Goal: Task Accomplishment & Management: Complete application form

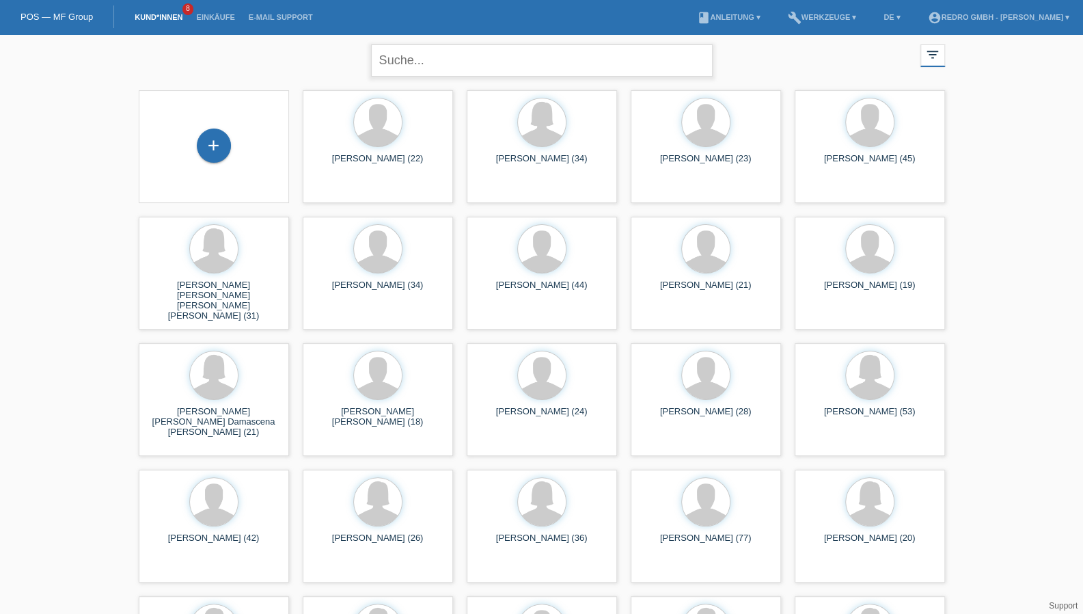
click at [484, 59] on input "text" at bounding box center [542, 60] width 342 height 32
type input "gämperle"
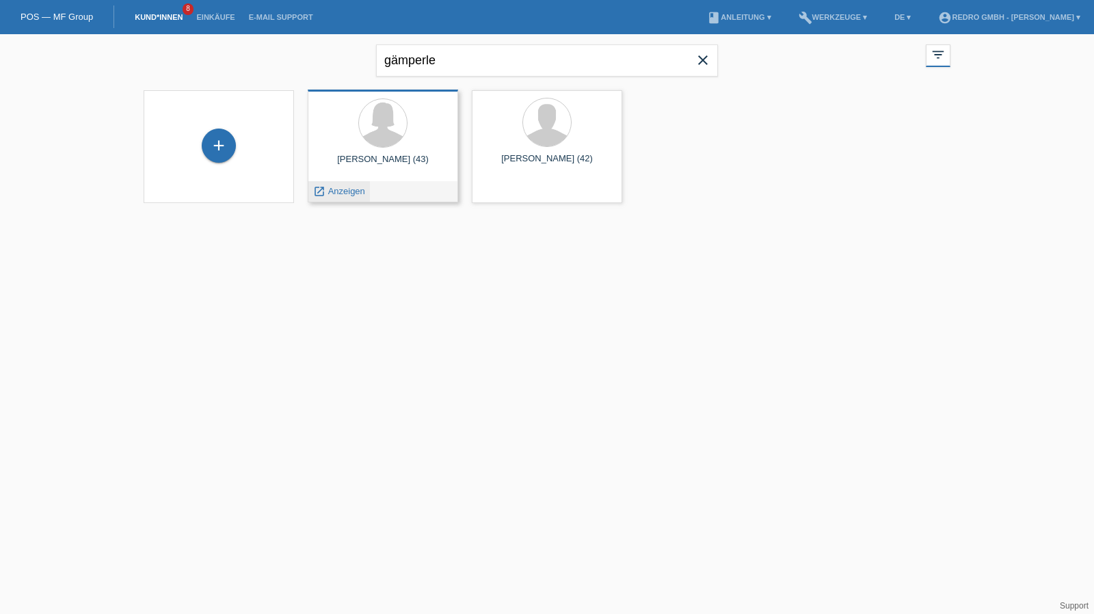
click at [361, 187] on span "Anzeigen" at bounding box center [346, 191] width 37 height 10
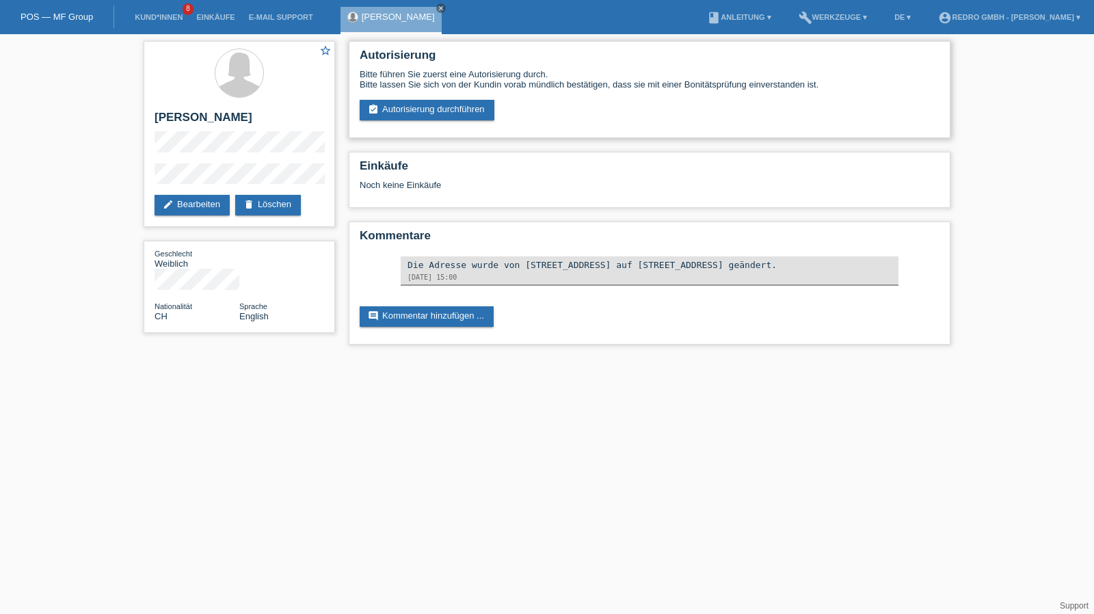
click at [431, 124] on div "Autorisierung Bitte führen Sie zuerst eine Autorisierung durch. Bitte lassen Si…" at bounding box center [650, 89] width 602 height 97
click at [436, 114] on link "assignment_turned_in Autorisierung durchführen" at bounding box center [427, 110] width 135 height 21
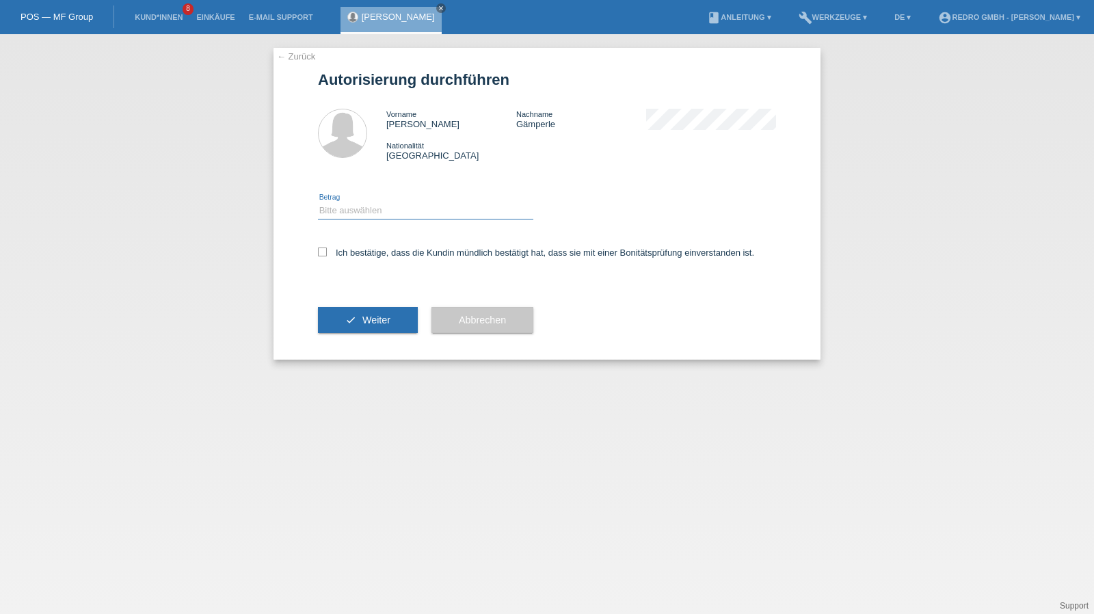
click at [368, 208] on select "Bitte auswählen CHF 1.00 - CHF 499.00 CHF 500.00 - CHF 1'999.00 CHF 2'000.00 - …" at bounding box center [425, 210] width 215 height 16
select select "1"
click at [318, 202] on select "Bitte auswählen CHF 1.00 - CHF 499.00 CHF 500.00 - CHF 1'999.00 CHF 2'000.00 - …" at bounding box center [425, 210] width 215 height 16
click at [355, 250] on label "Ich bestätige, dass die Kundin mündlich bestätigt hat, dass sie mit einer Bonit…" at bounding box center [536, 252] width 436 height 10
click at [327, 250] on input "Ich bestätige, dass die Kundin mündlich bestätigt hat, dass sie mit einer Bonit…" at bounding box center [322, 251] width 9 height 9
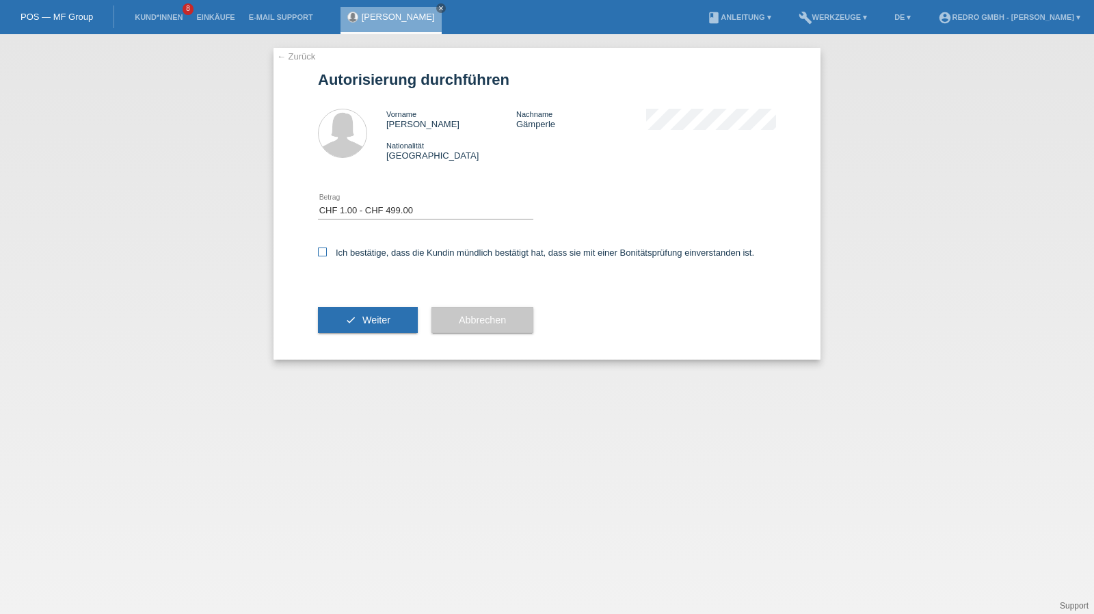
checkbox input "true"
click at [357, 311] on button "check Weiter" at bounding box center [368, 320] width 100 height 26
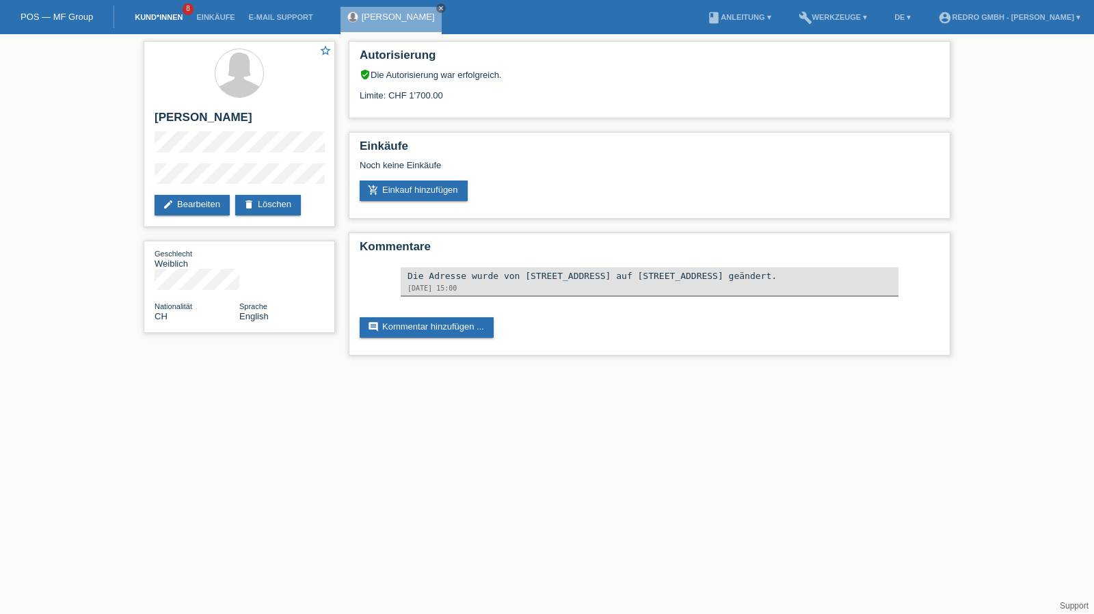
click at [176, 14] on link "Kund*innen" at bounding box center [159, 17] width 62 height 8
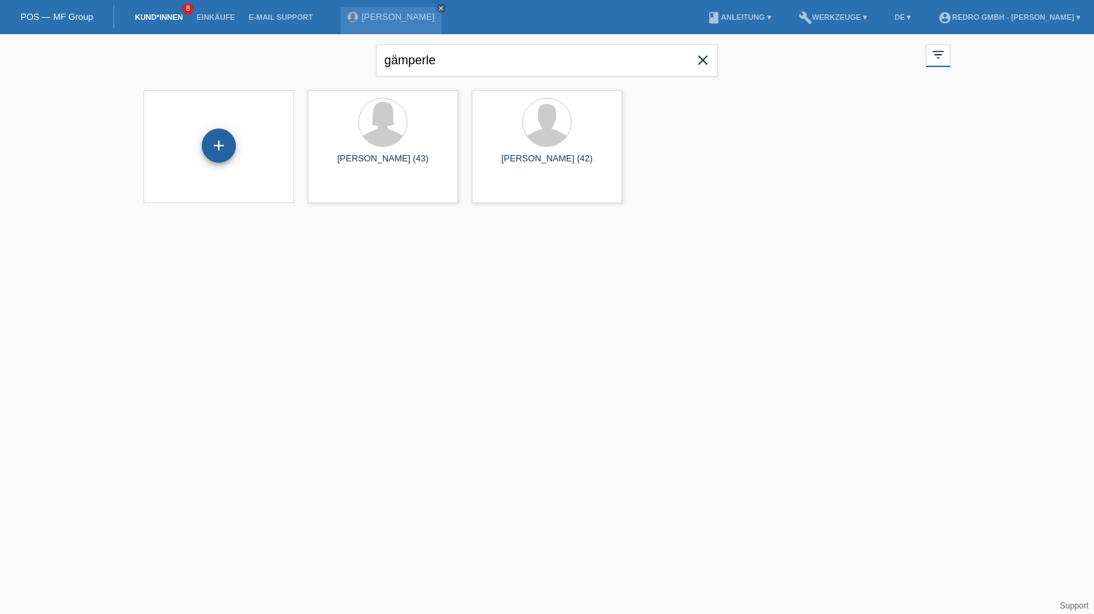
click at [232, 136] on div "+" at bounding box center [218, 145] width 33 height 23
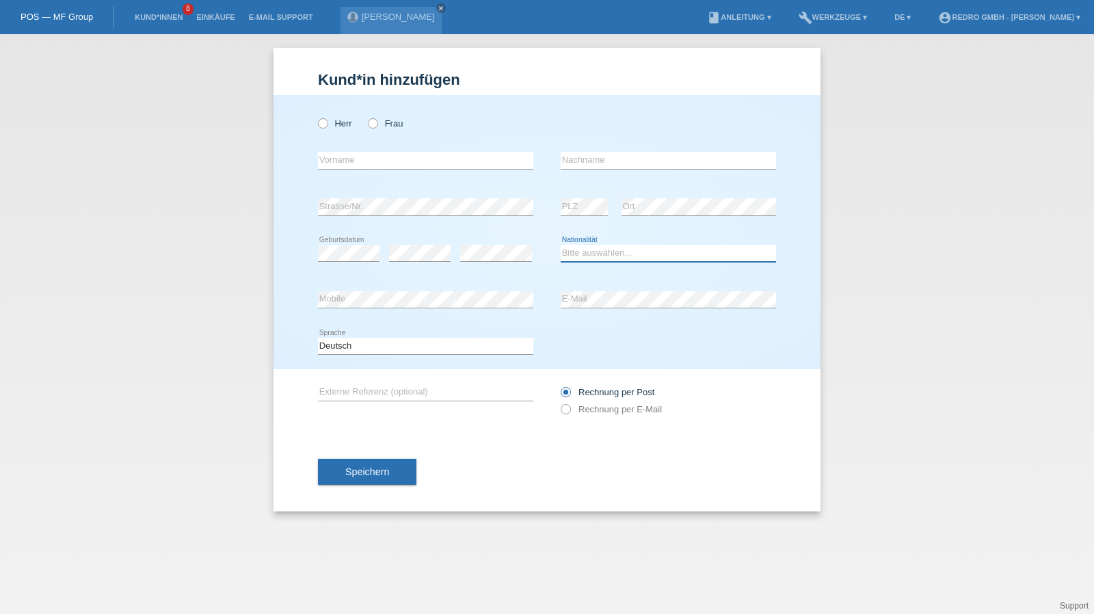
click at [579, 254] on select "Bitte auswählen... Schweiz Deutschland Liechtenstein Österreich ------------ Af…" at bounding box center [668, 253] width 215 height 16
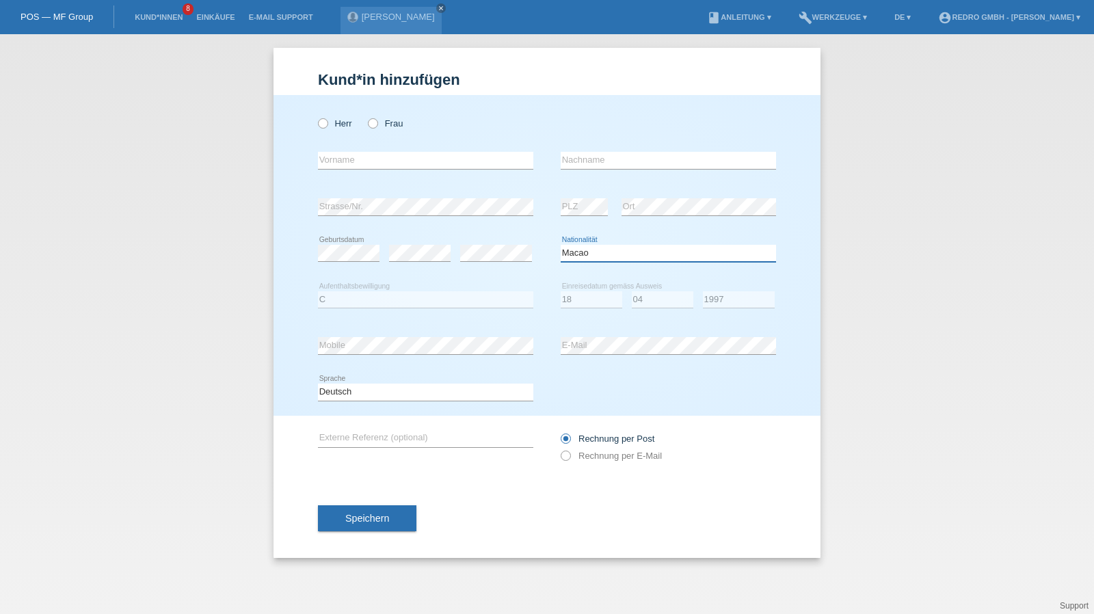
select select "MK"
select select "C"
select select "18"
click at [364, 396] on select "Deutsch Français Italiano English" at bounding box center [425, 391] width 215 height 16
select select "fr"
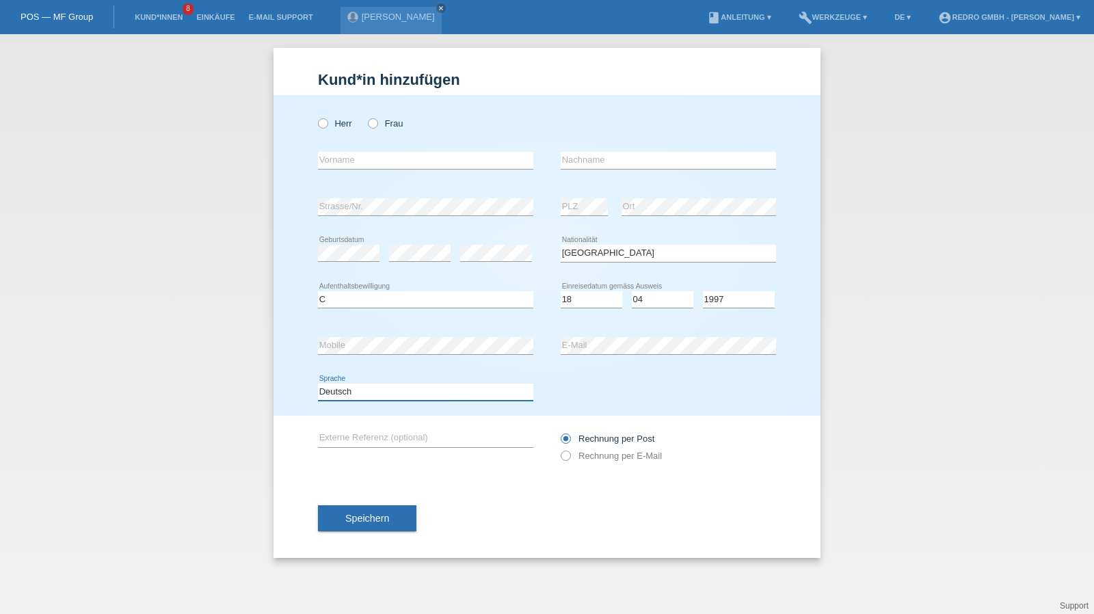
click at [318, 383] on select "Deutsch Français Italiano English" at bounding box center [425, 391] width 215 height 16
click at [342, 515] on button "Speichern" at bounding box center [367, 518] width 98 height 26
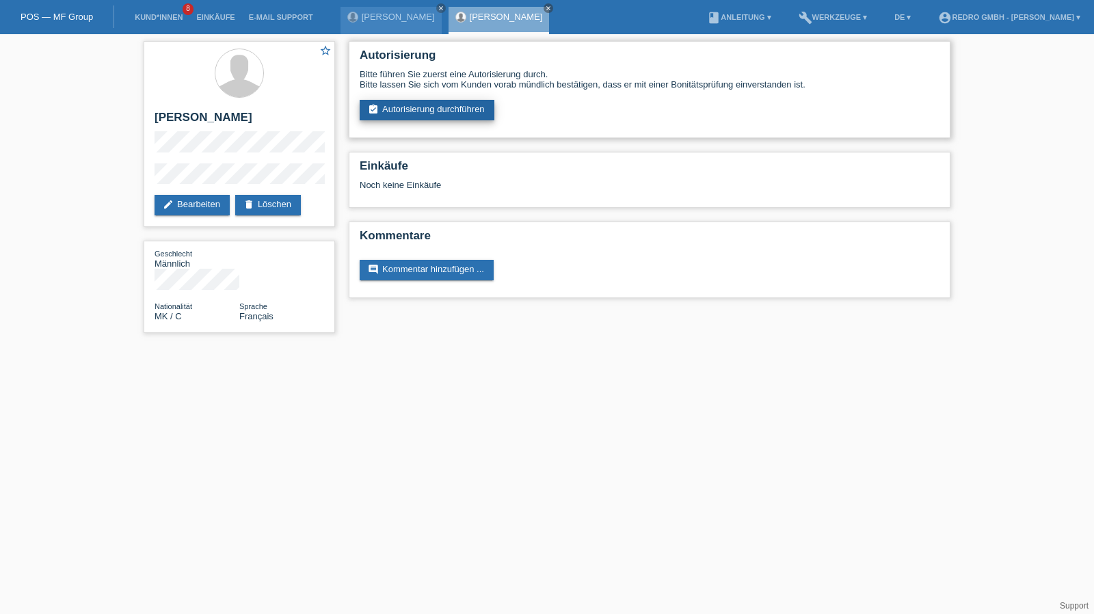
click at [418, 118] on link "assignment_turned_in Autorisierung durchführen" at bounding box center [427, 110] width 135 height 21
click at [421, 111] on link "assignment_turned_in Autorisierung durchführen" at bounding box center [427, 110] width 135 height 21
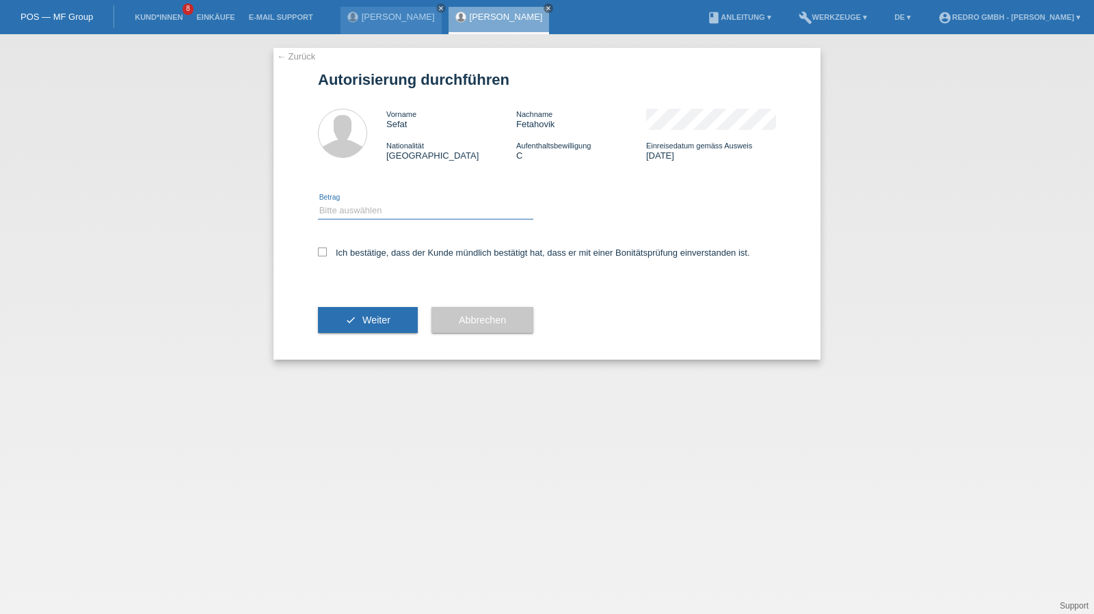
click at [362, 206] on select "Bitte auswählen CHF 1.00 - CHF 499.00 CHF 500.00 - CHF 1'999.00 CHF 2'000.00 - …" at bounding box center [425, 210] width 215 height 16
select select "1"
click at [318, 202] on select "Bitte auswählen CHF 1.00 - CHF 499.00 CHF 500.00 - CHF 1'999.00 CHF 2'000.00 - …" at bounding box center [425, 210] width 215 height 16
click at [351, 254] on label "Ich bestätige, dass der Kunde mündlich bestätigt hat, dass er mit einer Bonität…" at bounding box center [534, 252] width 432 height 10
click at [327, 254] on input "Ich bestätige, dass der Kunde mündlich bestätigt hat, dass er mit einer Bonität…" at bounding box center [322, 251] width 9 height 9
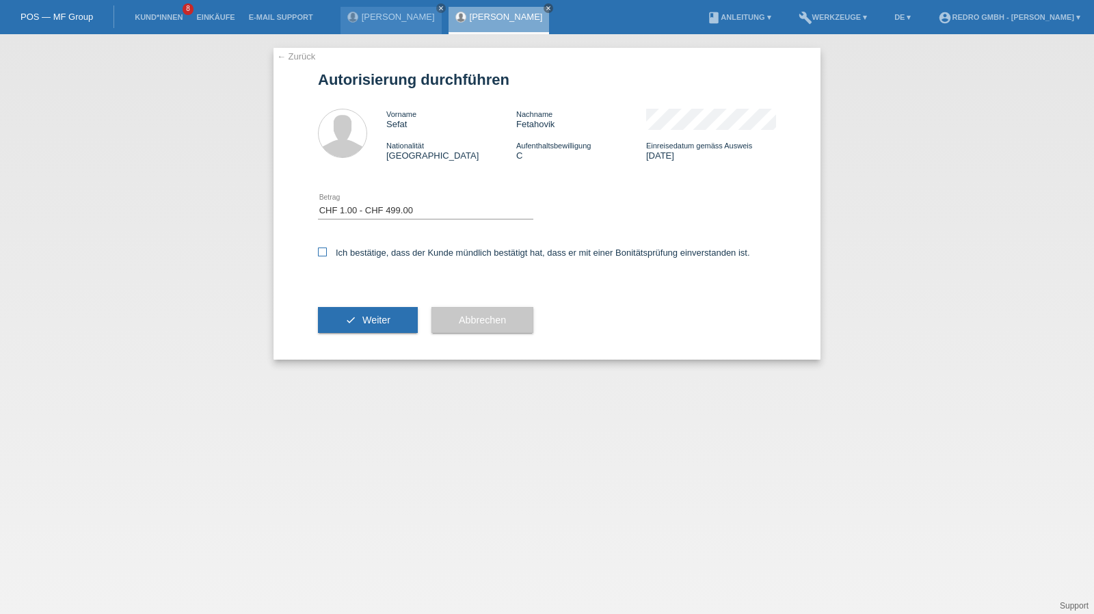
checkbox input "true"
click at [335, 331] on button "check Weiter" at bounding box center [368, 320] width 100 height 26
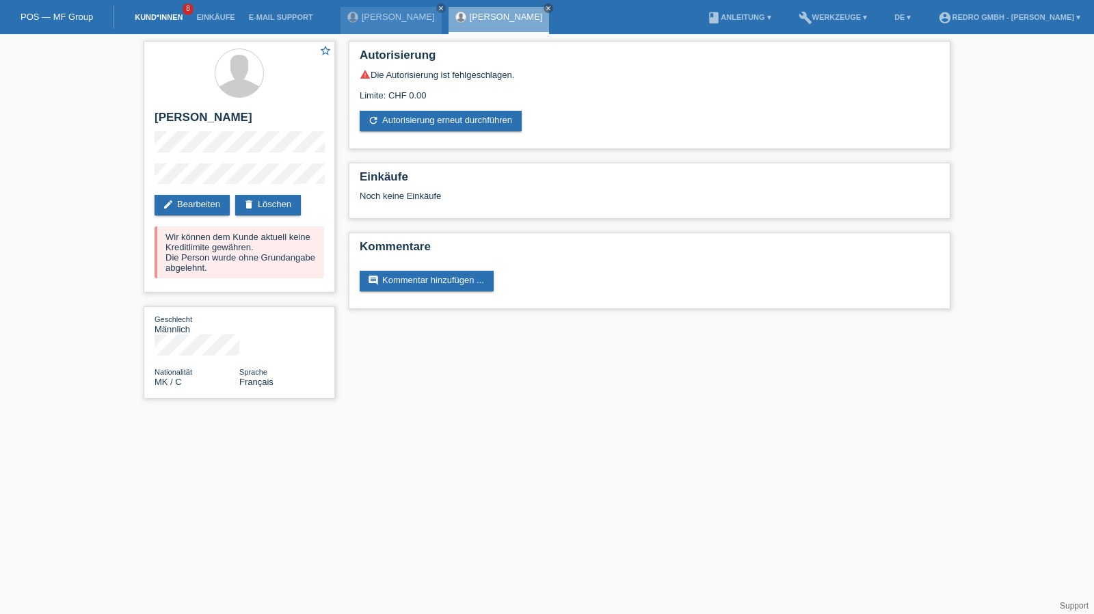
click at [174, 14] on link "Kund*innen" at bounding box center [159, 17] width 62 height 8
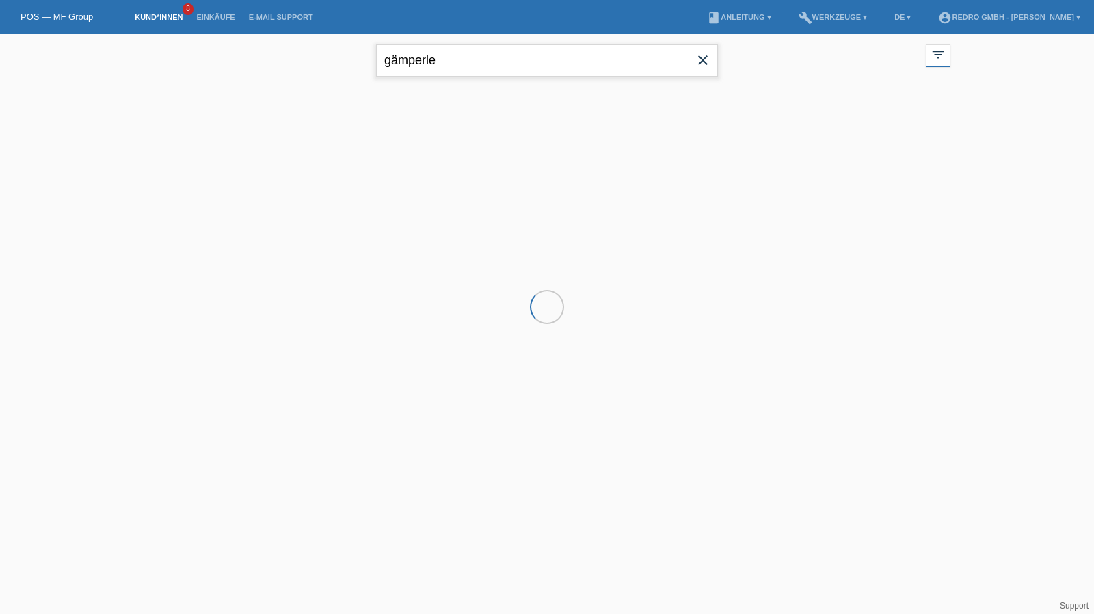
click at [557, 60] on input "gämperle" at bounding box center [547, 60] width 342 height 32
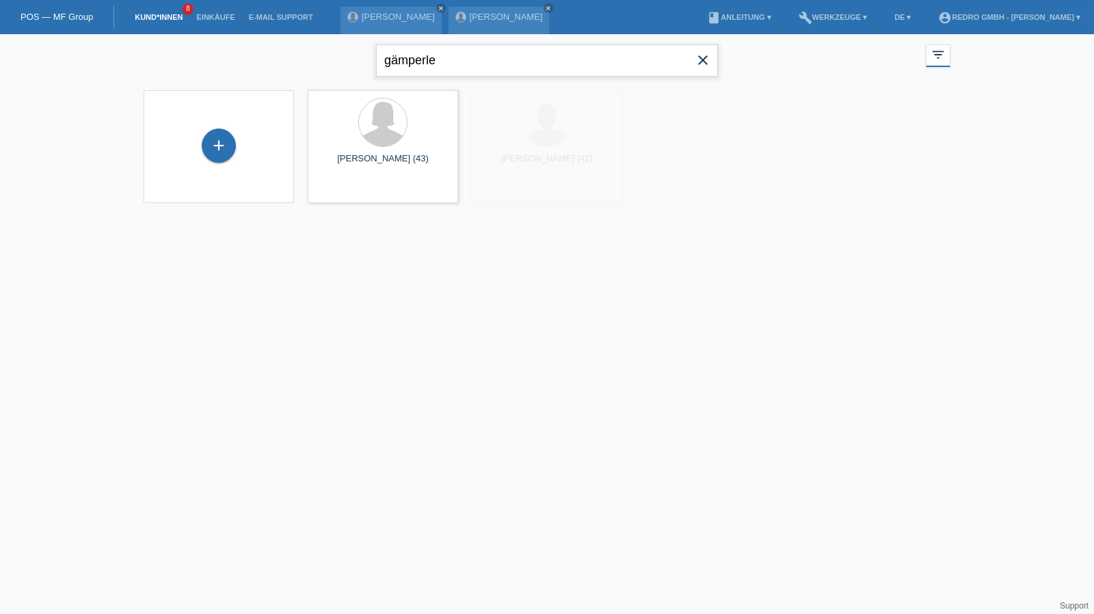
click at [557, 60] on input "gämperle" at bounding box center [547, 60] width 342 height 32
type input "jovic"
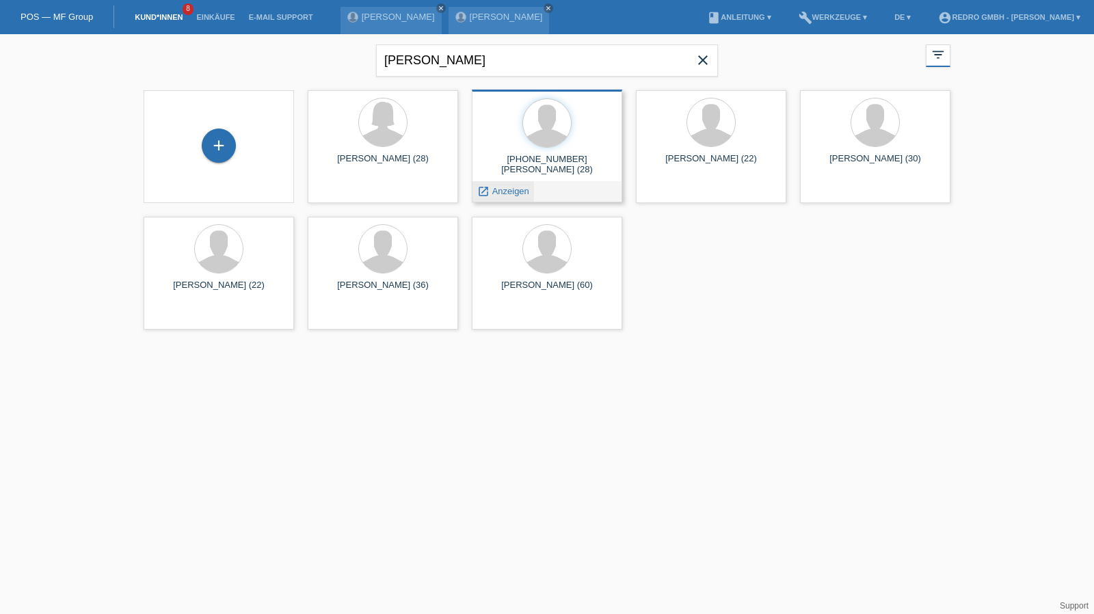
click at [507, 188] on span "Anzeigen" at bounding box center [510, 191] width 37 height 10
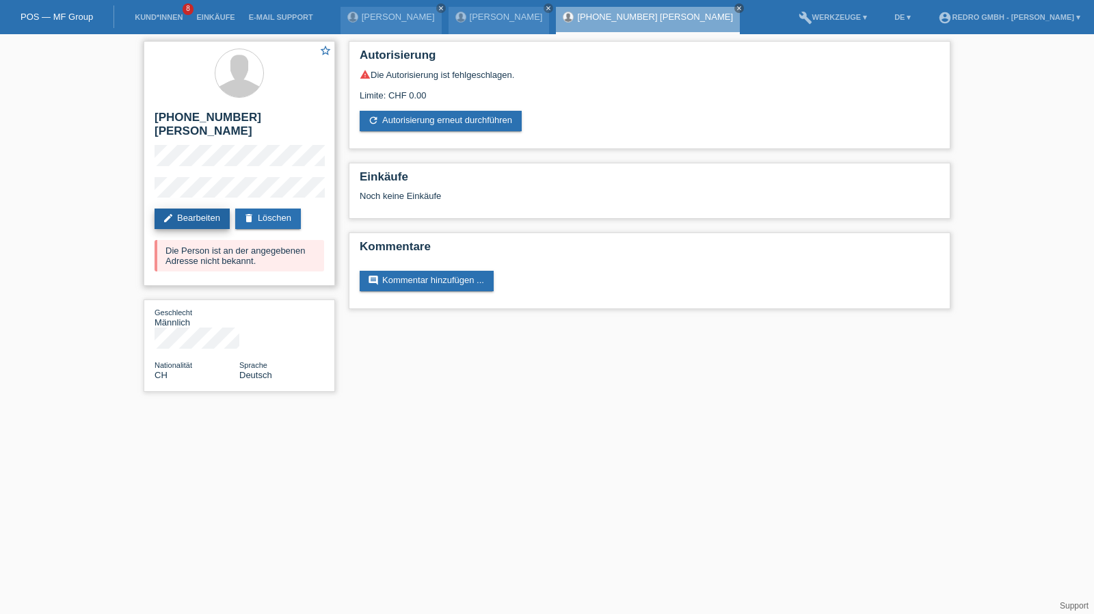
click at [212, 208] on link "edit Bearbeiten" at bounding box center [191, 218] width 75 height 21
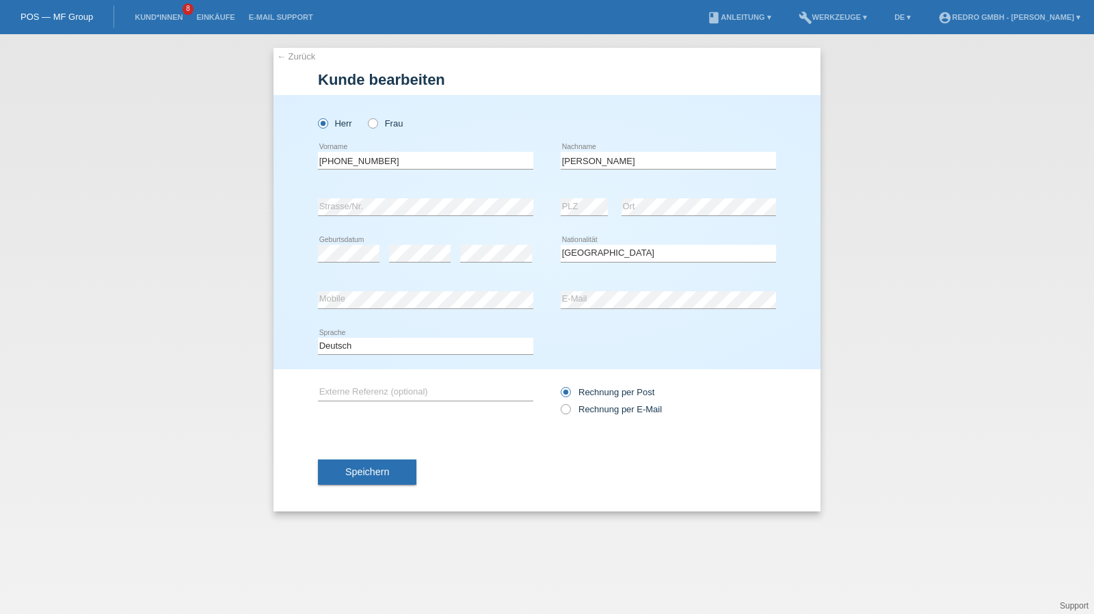
select select "CH"
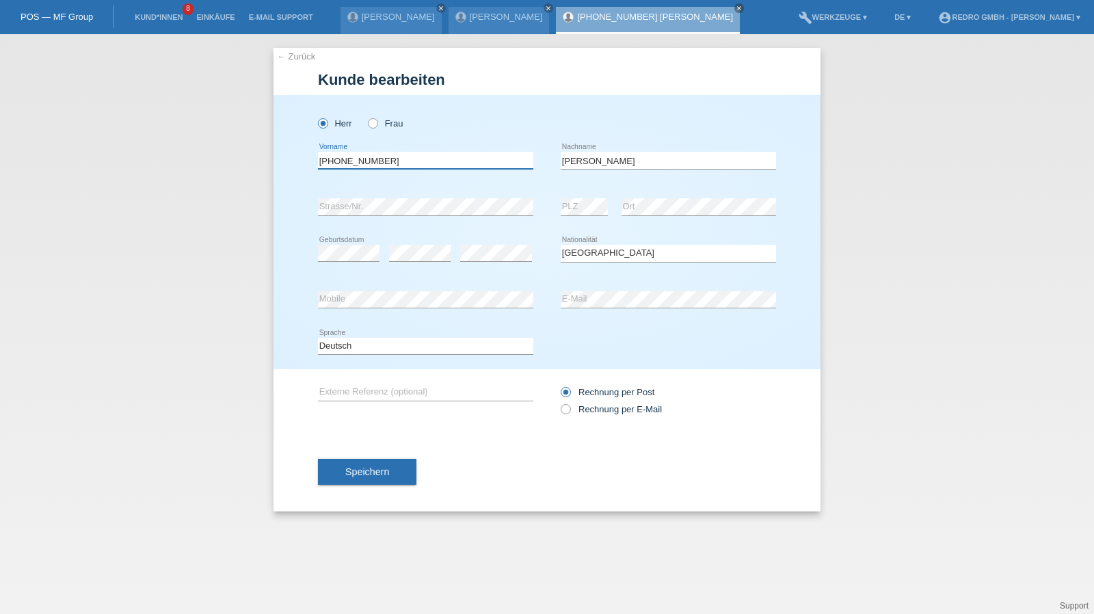
click at [373, 159] on input "+41765110628" at bounding box center [425, 160] width 215 height 17
paste input "Milenko"
click at [373, 159] on input "+Milenko" at bounding box center [425, 160] width 215 height 17
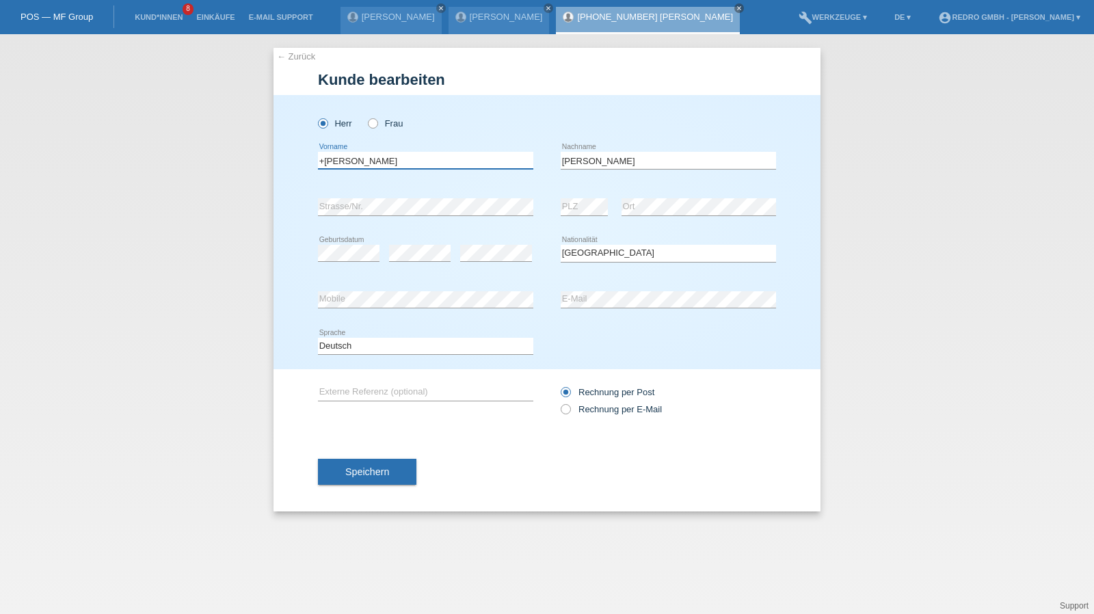
click at [373, 159] on input "+Milenko" at bounding box center [425, 160] width 215 height 17
paste input "text"
type input "Milenko"
click at [369, 470] on span "Speichern" at bounding box center [367, 471] width 44 height 11
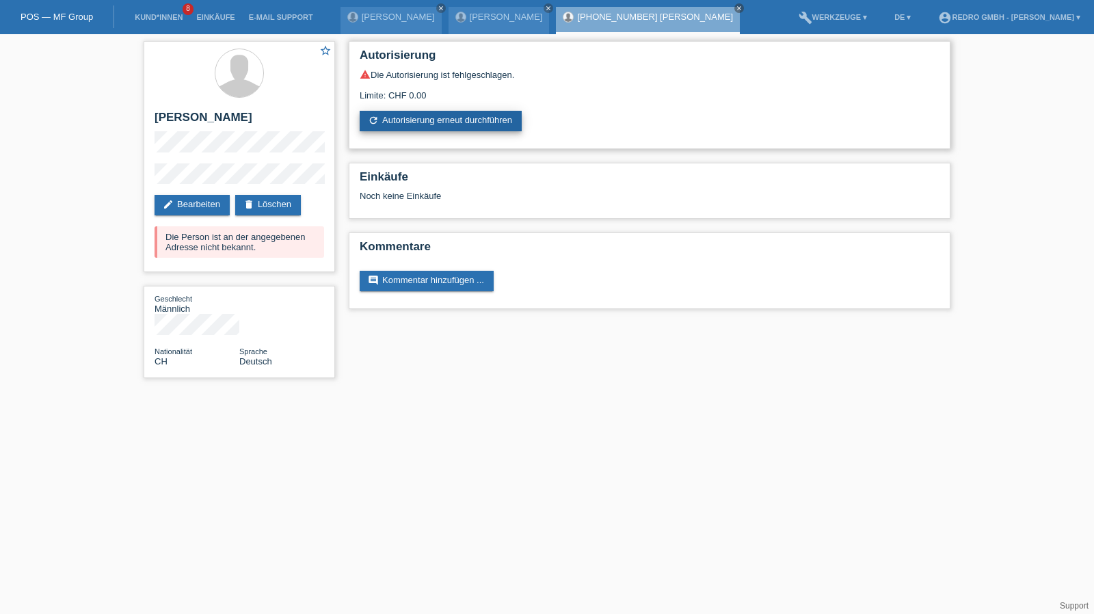
click at [418, 114] on link "refresh Autorisierung erneut durchführen" at bounding box center [441, 121] width 162 height 21
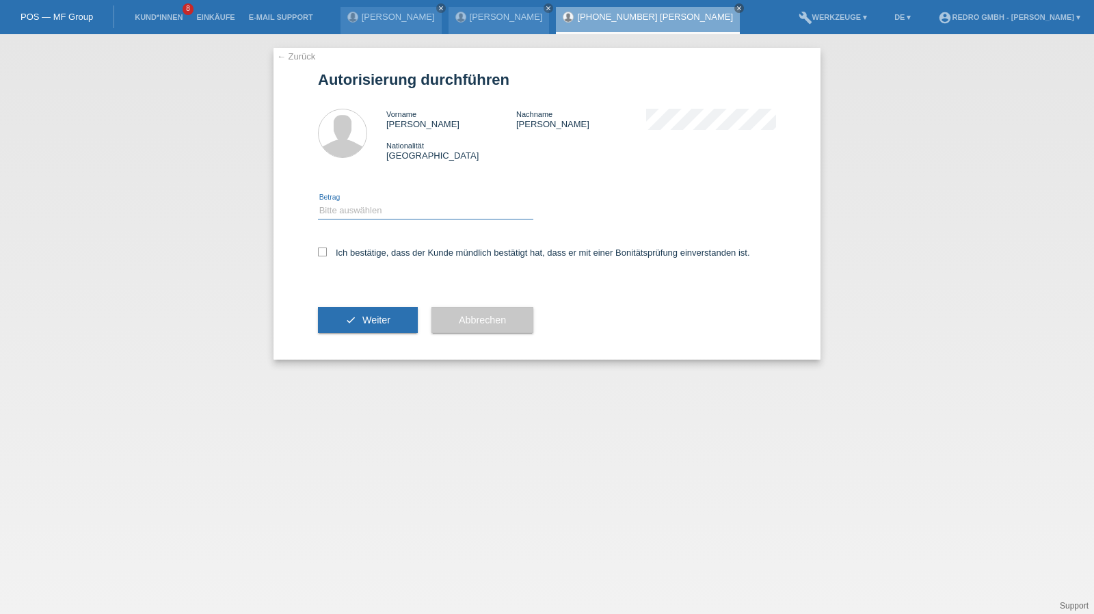
drag, startPoint x: 0, startPoint y: 0, endPoint x: 370, endPoint y: 215, distance: 427.9
click at [370, 215] on select "Bitte auswählen CHF 1.00 - CHF 499.00 CHF 500.00 - CHF 1'999.00 CHF 2'000.00 - …" at bounding box center [425, 210] width 215 height 16
select select "1"
click at [318, 202] on select "Bitte auswählen CHF 1.00 - CHF 499.00 CHF 500.00 - CHF 1'999.00 CHF 2'000.00 - …" at bounding box center [425, 210] width 215 height 16
click at [353, 246] on div "Ich bestätige, dass der Kunde mündlich bestätigt hat, dass er mit einer Bonität…" at bounding box center [547, 257] width 458 height 46
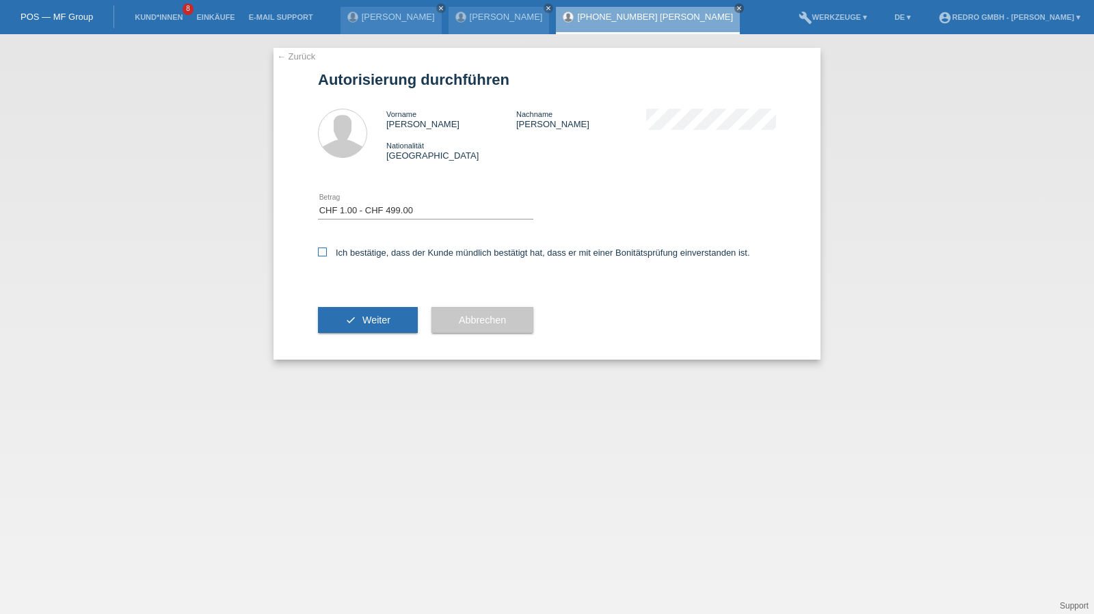
click at [362, 254] on label "Ich bestätige, dass der Kunde mündlich bestätigt hat, dass er mit einer Bonität…" at bounding box center [534, 252] width 432 height 10
click at [327, 254] on input "Ich bestätige, dass der Kunde mündlich bestätigt hat, dass er mit einer Bonität…" at bounding box center [322, 251] width 9 height 9
checkbox input "true"
click at [345, 310] on button "check Weiter" at bounding box center [368, 320] width 100 height 26
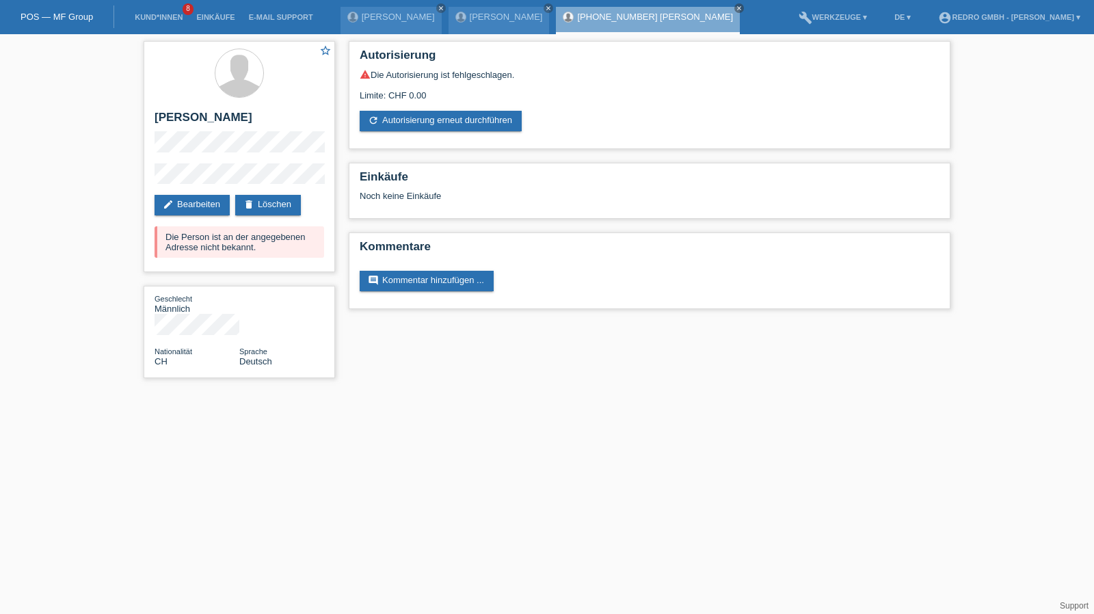
click at [174, 10] on li "Kund*innen 8" at bounding box center [159, 17] width 62 height 35
click at [172, 12] on li "Kund*innen 8" at bounding box center [159, 17] width 62 height 35
click at [171, 12] on li "Kund*innen 8" at bounding box center [159, 17] width 62 height 35
click at [170, 14] on link "Kund*innen" at bounding box center [159, 17] width 62 height 8
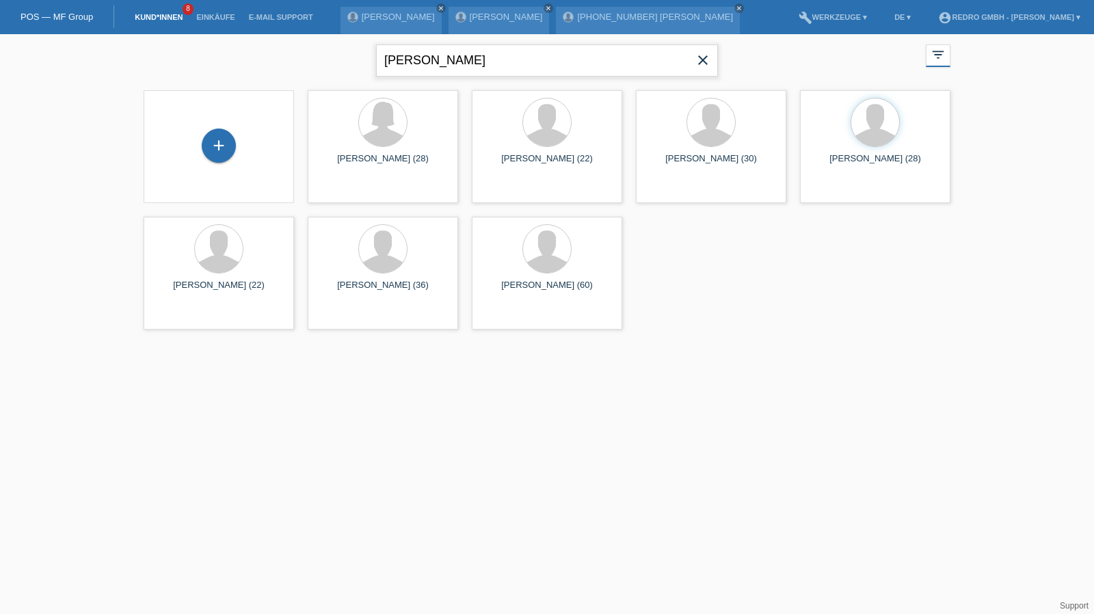
click at [409, 59] on input "[PERSON_NAME]" at bounding box center [547, 60] width 342 height 32
type input "barbaran"
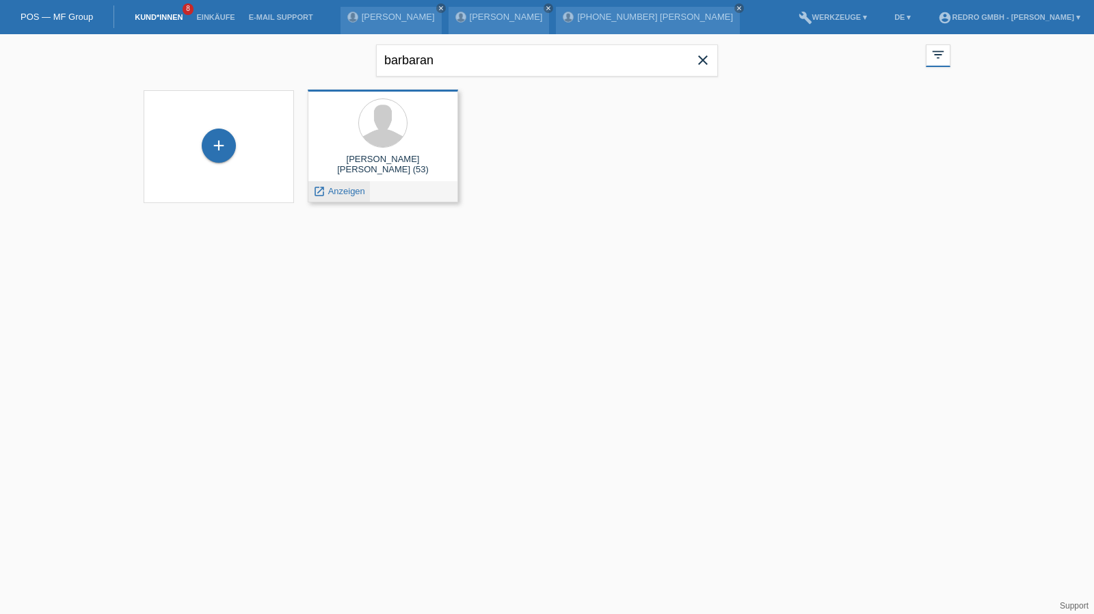
click at [346, 188] on span "Anzeigen" at bounding box center [346, 191] width 37 height 10
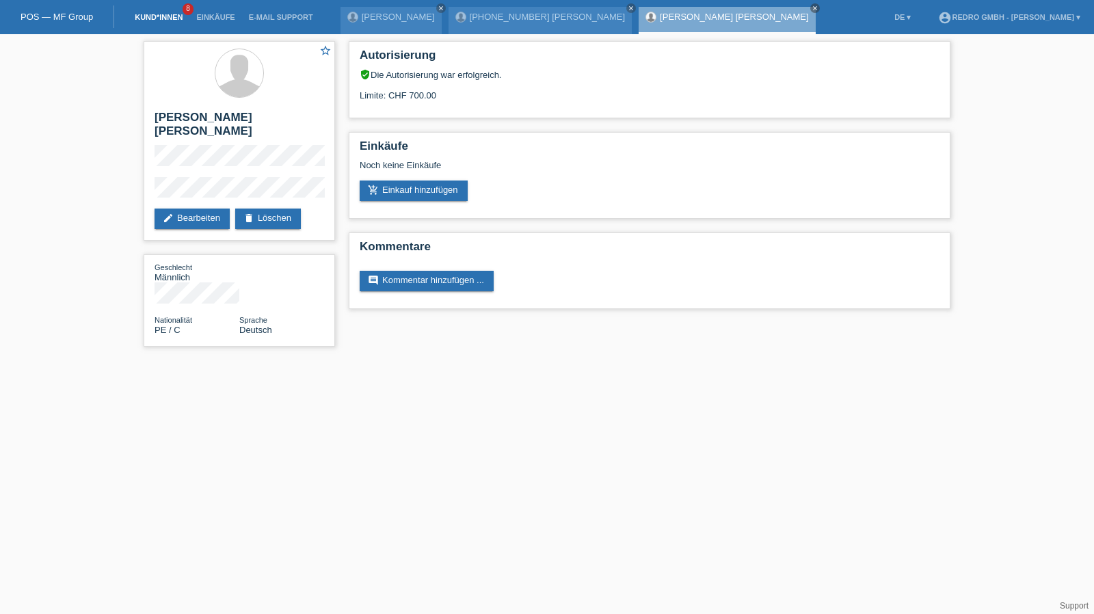
click at [133, 21] on link "Kund*innen" at bounding box center [159, 17] width 62 height 8
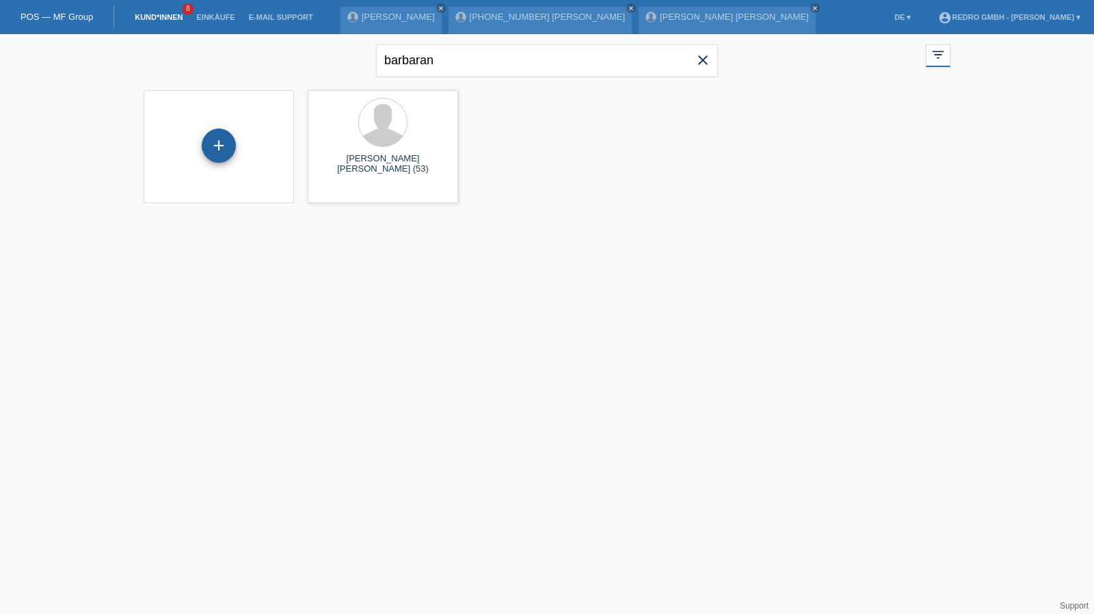
click at [223, 142] on div "+" at bounding box center [218, 145] width 33 height 23
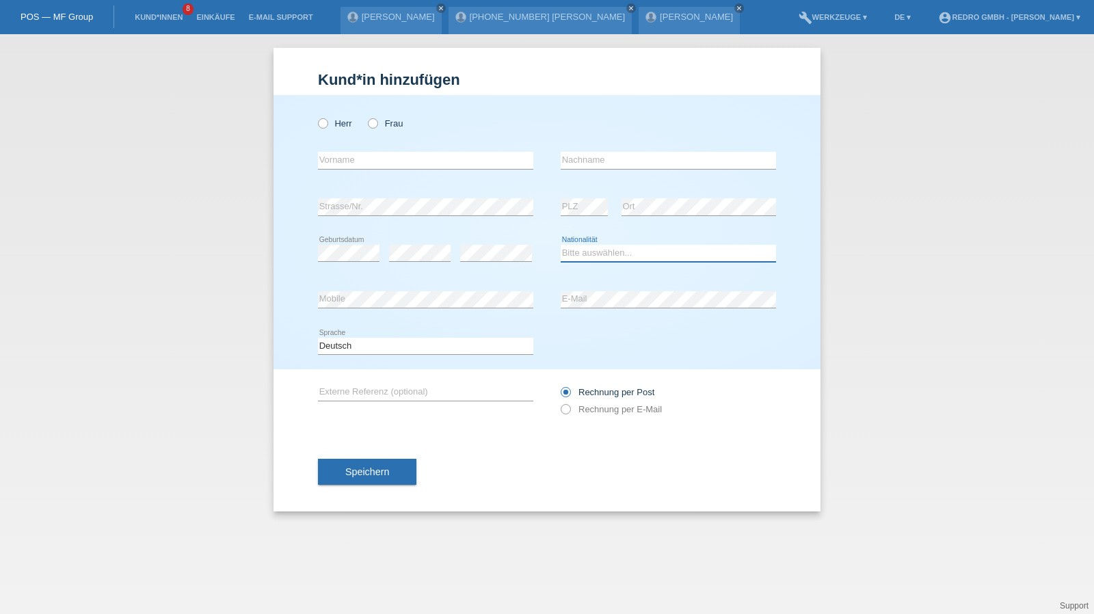
click at [602, 258] on select "Bitte auswählen... Schweiz Deutschland Liechtenstein Österreich ------------ Af…" at bounding box center [668, 253] width 215 height 16
select select "ES"
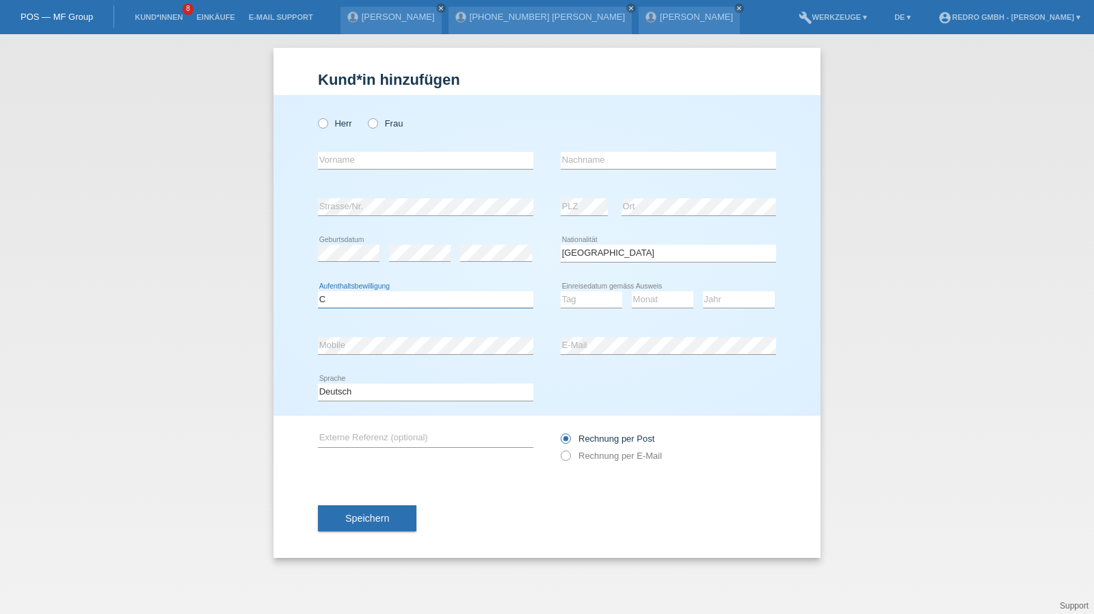
select select "B"
select select "01"
select select "08"
select select "2022"
click at [351, 126] on label "Herr" at bounding box center [335, 123] width 34 height 10
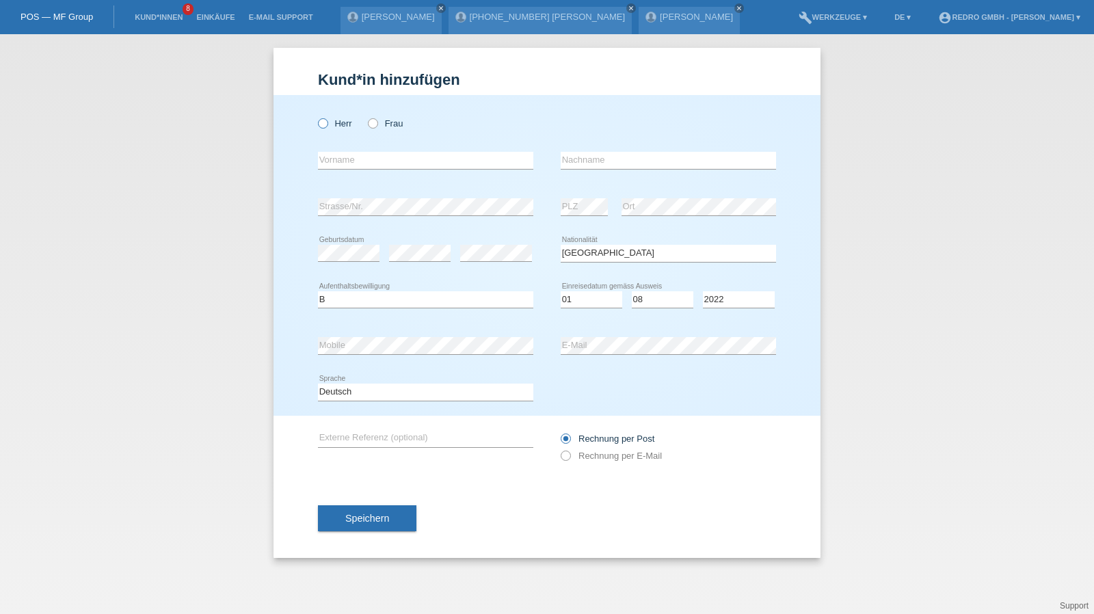
click at [327, 126] on input "Herr" at bounding box center [322, 122] width 9 height 9
radio input "true"
click at [352, 152] on input "text" at bounding box center [425, 160] width 215 height 17
type input "Mauro Armando"
type input "Valeriano Choez"
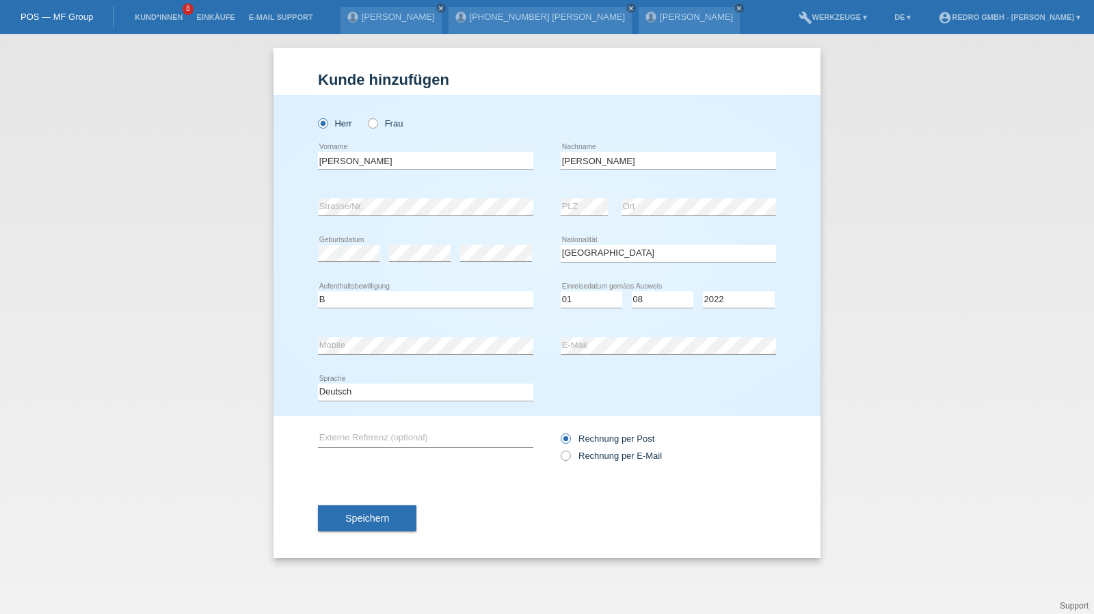
click at [383, 547] on div "Speichern" at bounding box center [547, 518] width 458 height 79
click at [390, 533] on div "Speichern" at bounding box center [547, 518] width 458 height 79
click at [393, 516] on button "Speichern" at bounding box center [367, 518] width 98 height 26
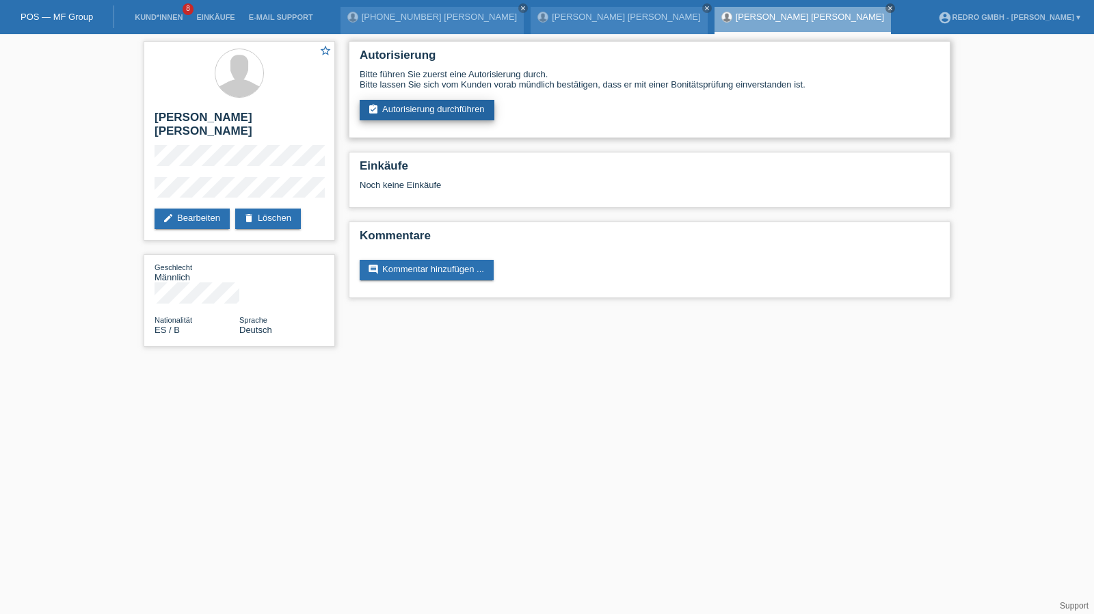
click at [436, 110] on link "assignment_turned_in Autorisierung durchführen" at bounding box center [427, 110] width 135 height 21
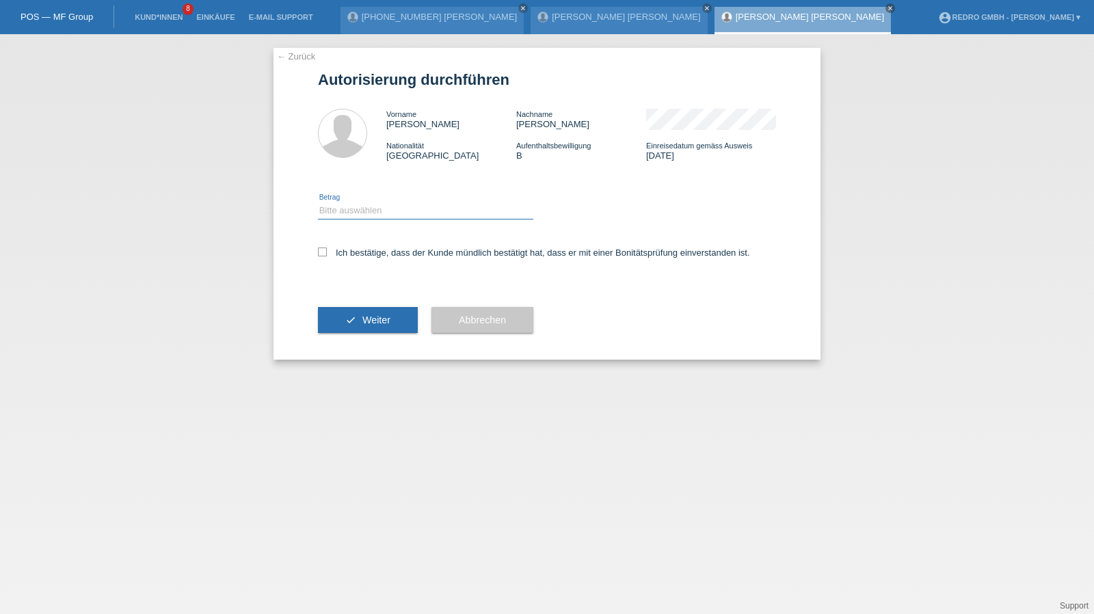
click at [358, 212] on select "Bitte auswählen CHF 1.00 - CHF 499.00 CHF 500.00 - CHF 1'999.00 CHF 2'000.00 - …" at bounding box center [425, 210] width 215 height 16
select select "1"
click at [318, 202] on select "Bitte auswählen CHF 1.00 - CHF 499.00 CHF 500.00 - CHF 1'999.00 CHF 2'000.00 - …" at bounding box center [425, 210] width 215 height 16
click at [351, 252] on label "Ich bestätige, dass der Kunde mündlich bestätigt hat, dass er mit einer Bonität…" at bounding box center [534, 252] width 432 height 10
click at [327, 252] on input "Ich bestätige, dass der Kunde mündlich bestätigt hat, dass er mit einer Bonität…" at bounding box center [322, 251] width 9 height 9
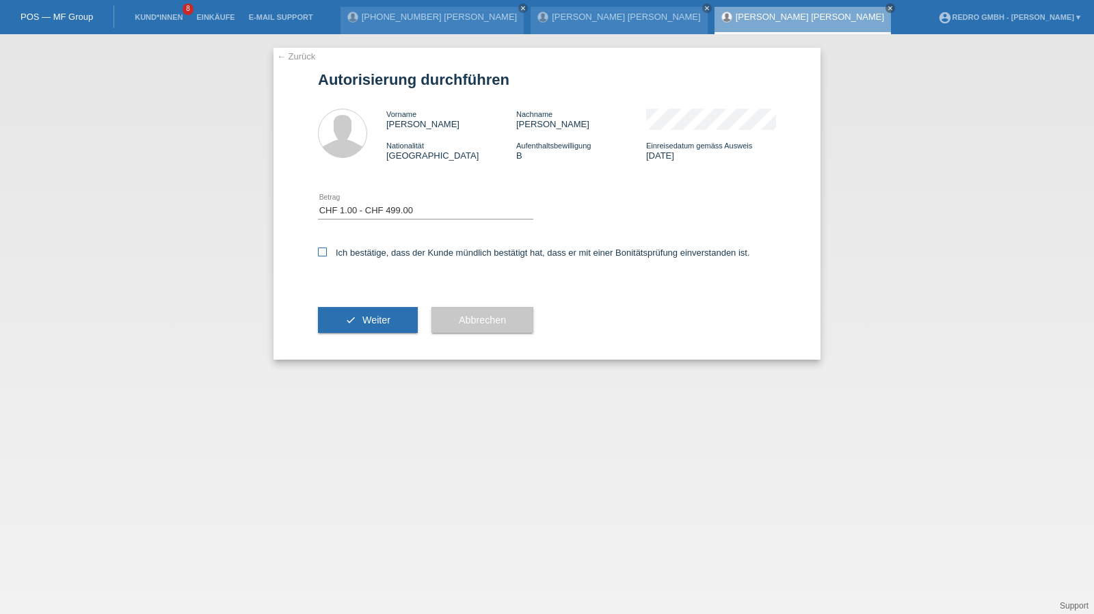
checkbox input "true"
click at [355, 310] on button "check Weiter" at bounding box center [368, 320] width 100 height 26
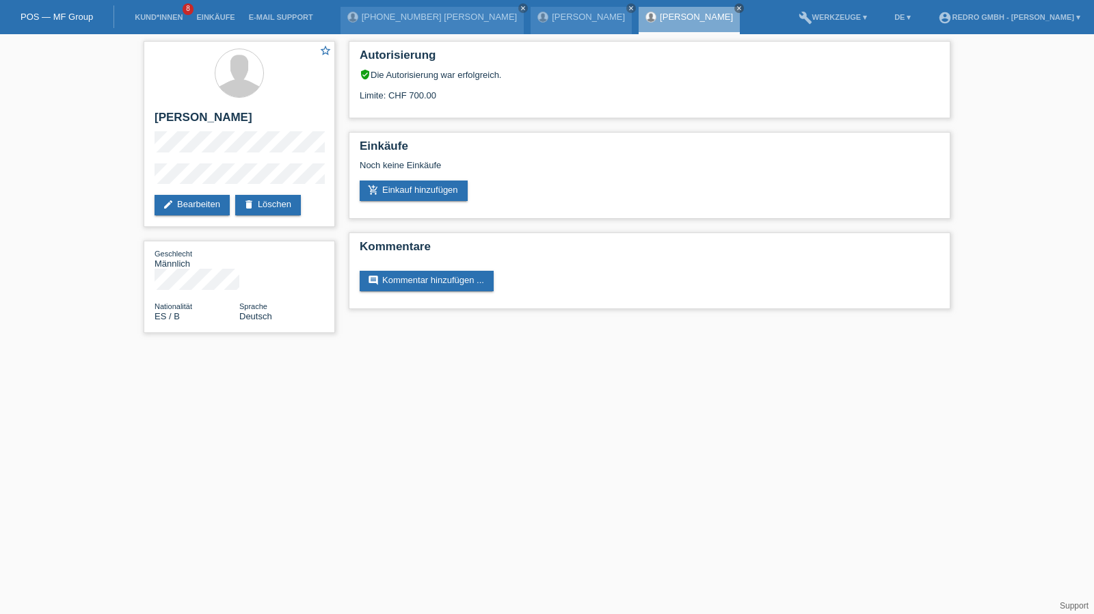
click at [131, 188] on div "star_border Mauro Armando Valeriano Choez edit Bearbeiten delete Löschen Geschl…" at bounding box center [547, 190] width 1094 height 312
click at [201, 115] on h2 "Mauro Armando Valeriano Choez" at bounding box center [239, 121] width 170 height 21
copy div "Mauro Armando Valeriano Choez"
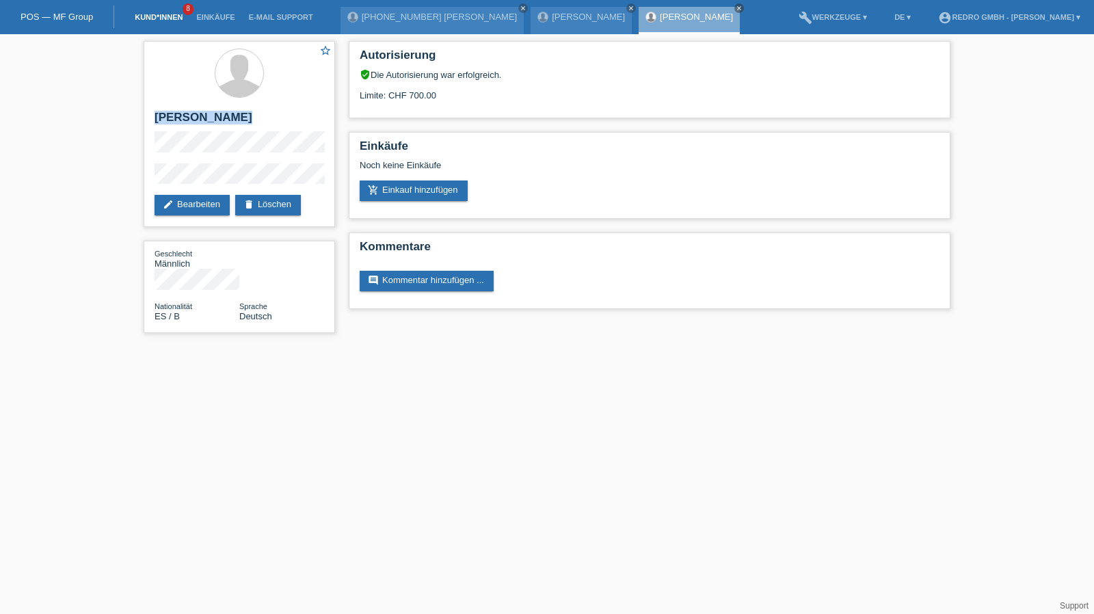
click at [146, 15] on link "Kund*innen" at bounding box center [159, 17] width 62 height 8
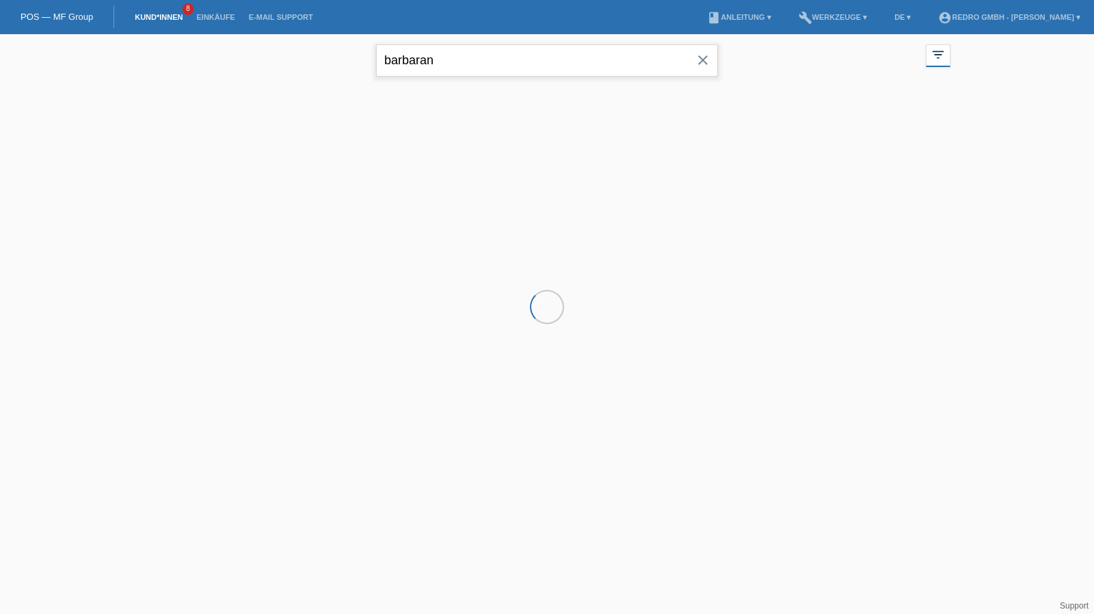
click at [480, 64] on input "barbaran" at bounding box center [547, 60] width 342 height 32
drag, startPoint x: 0, startPoint y: 0, endPoint x: 480, endPoint y: 64, distance: 484.2
click at [480, 64] on input "barbaran" at bounding box center [547, 60] width 342 height 32
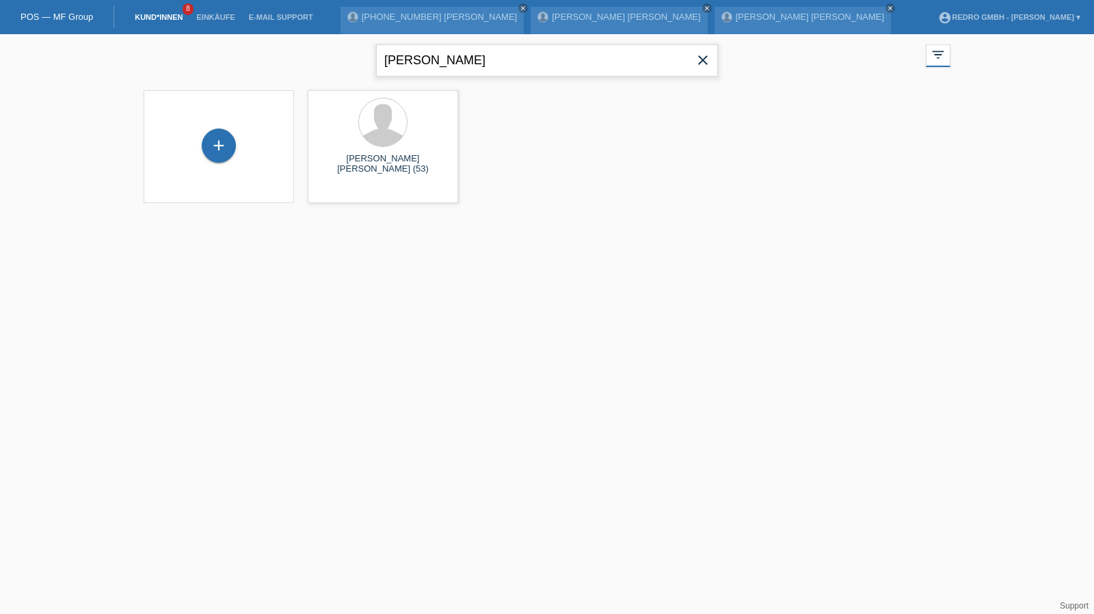
type input "[PERSON_NAME]"
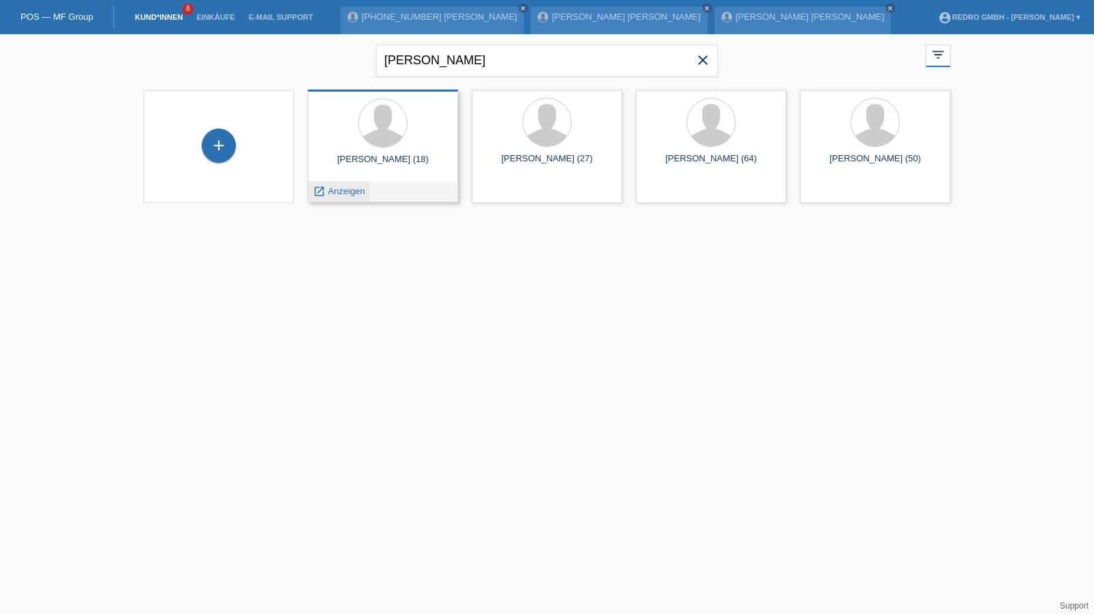
click at [345, 184] on div "launch Anzeigen" at bounding box center [339, 191] width 62 height 21
click at [343, 189] on span "Anzeigen" at bounding box center [346, 191] width 37 height 10
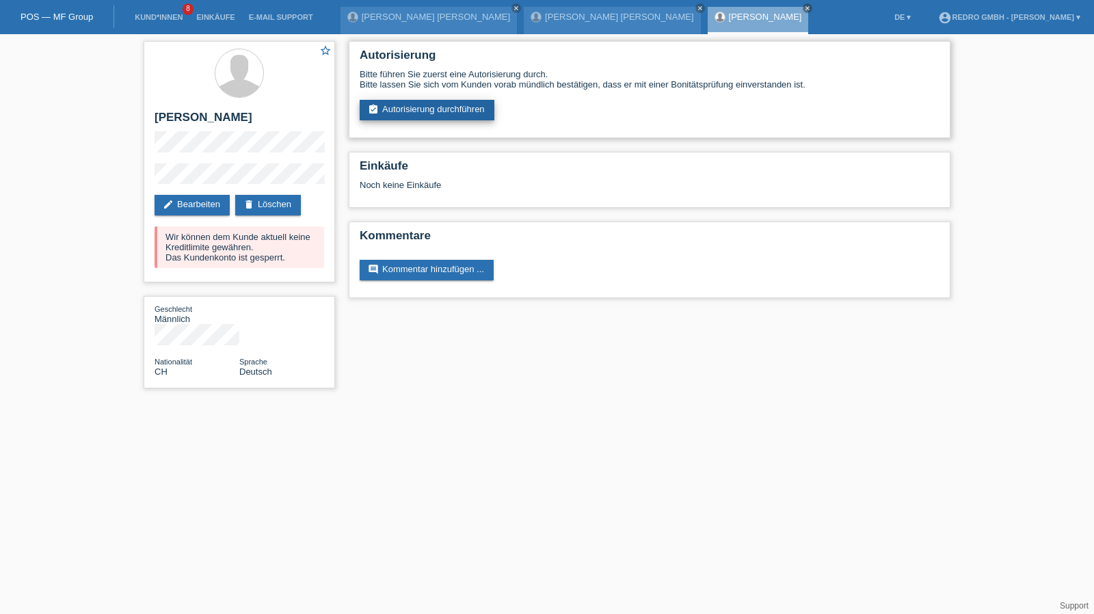
click at [383, 113] on link "assignment_turned_in Autorisierung durchführen" at bounding box center [427, 110] width 135 height 21
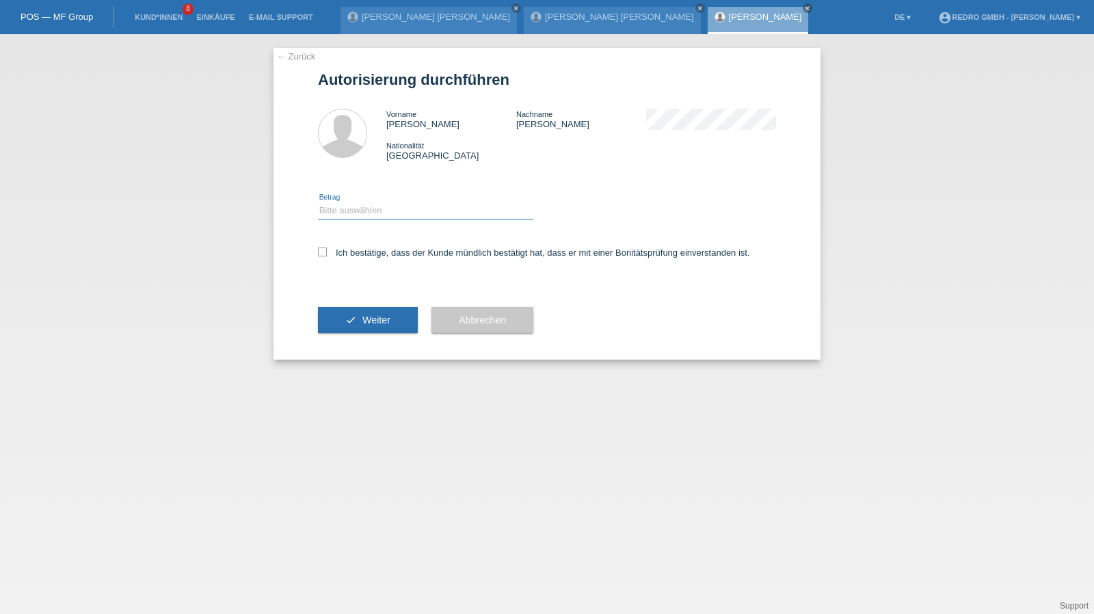
click at [352, 211] on select "Bitte auswählen CHF 1.00 - CHF 499.00 CHF 500.00 - CHF 1'999.00 CHF 2'000.00 - …" at bounding box center [425, 210] width 215 height 16
select select "1"
click at [318, 202] on select "Bitte auswählen CHF 1.00 - CHF 499.00 CHF 500.00 - CHF 1'999.00 CHF 2'000.00 - …" at bounding box center [425, 210] width 215 height 16
click at [345, 248] on label "Ich bestätige, dass der Kunde mündlich bestätigt hat, dass er mit einer Bonität…" at bounding box center [534, 252] width 432 height 10
click at [327, 248] on input "Ich bestätige, dass der Kunde mündlich bestätigt hat, dass er mit einer Bonität…" at bounding box center [322, 251] width 9 height 9
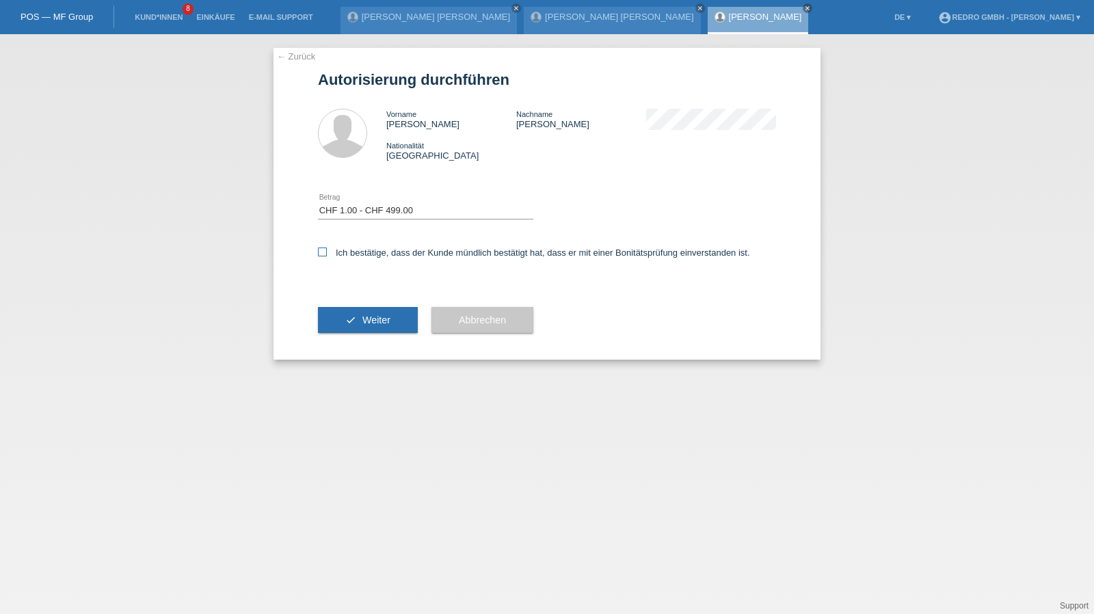
checkbox input "true"
click at [337, 312] on button "check Weiter" at bounding box center [368, 320] width 100 height 26
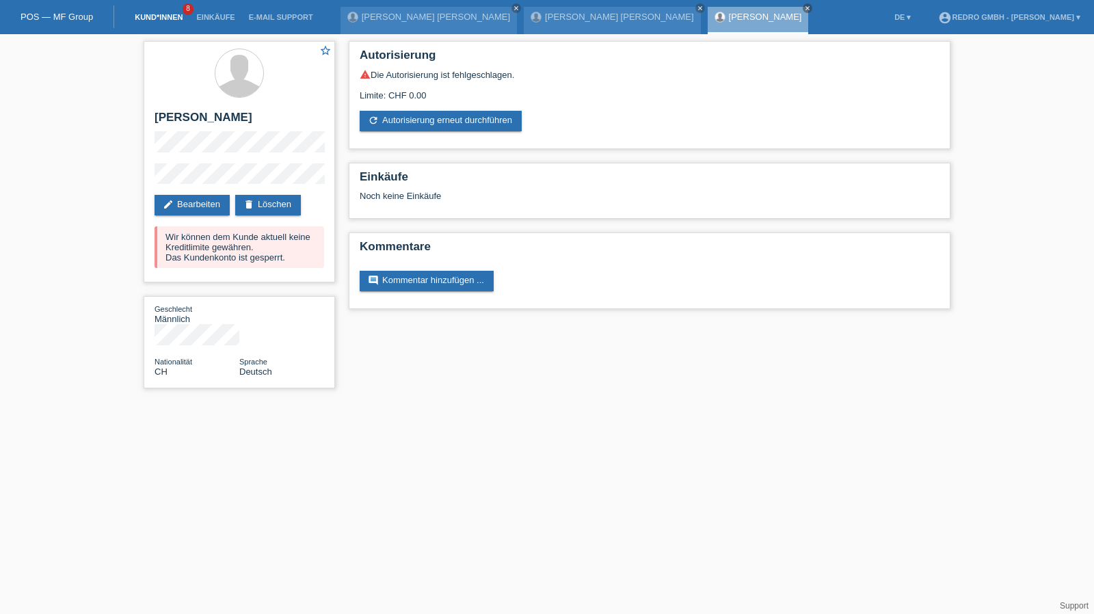
click at [141, 20] on link "Kund*innen" at bounding box center [159, 17] width 62 height 8
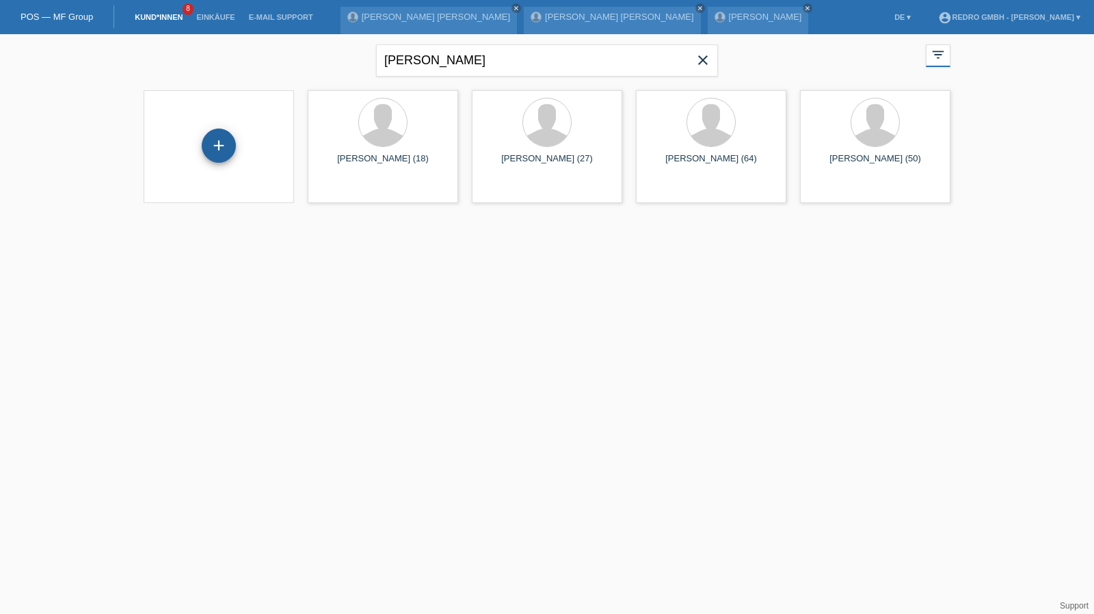
click at [218, 147] on div "+" at bounding box center [219, 146] width 34 height 34
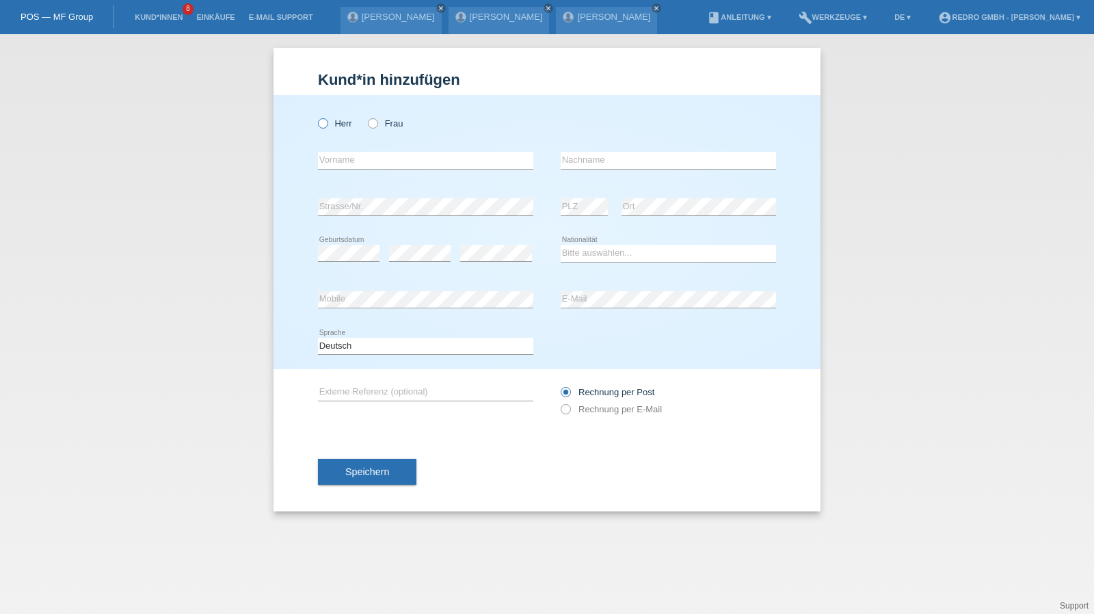
click at [340, 126] on label "Herr" at bounding box center [335, 123] width 34 height 10
click at [327, 126] on input "Herr" at bounding box center [322, 122] width 9 height 9
radio input "true"
click at [351, 162] on input "text" at bounding box center [425, 160] width 215 height 17
type input "Furkan"
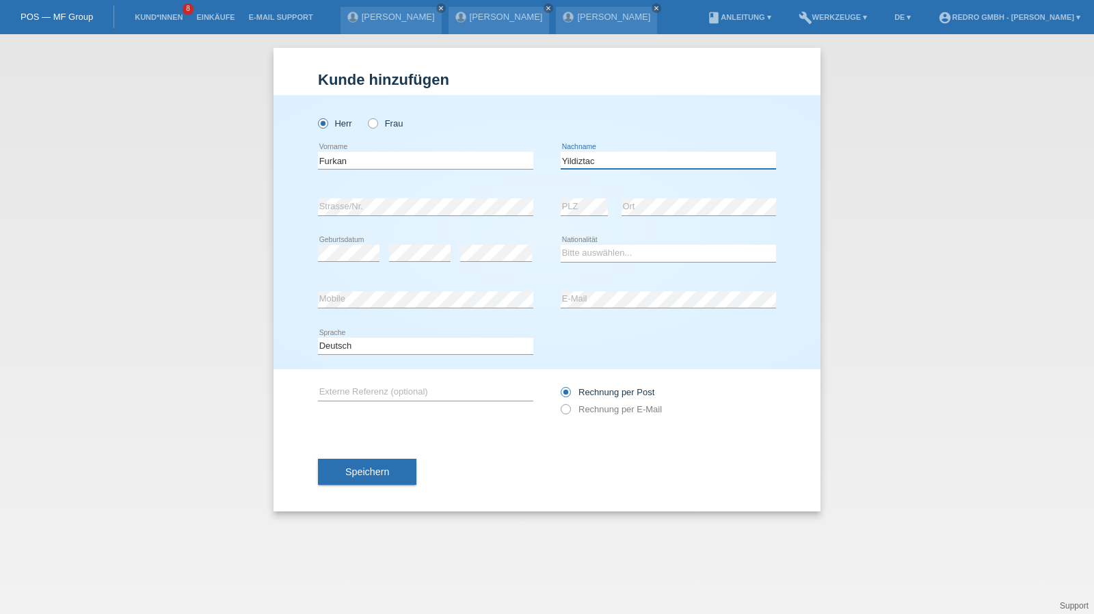
type input "Yildiztac"
select select "CH"
click at [354, 472] on span "Speichern" at bounding box center [367, 471] width 44 height 11
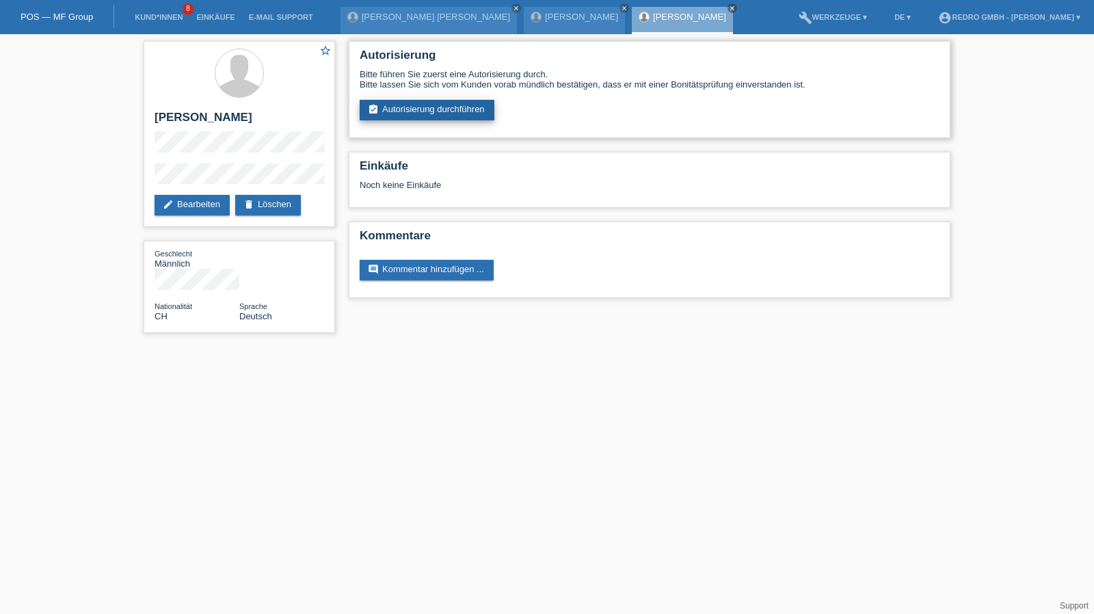
click at [392, 109] on link "assignment_turned_in Autorisierung durchführen" at bounding box center [427, 110] width 135 height 21
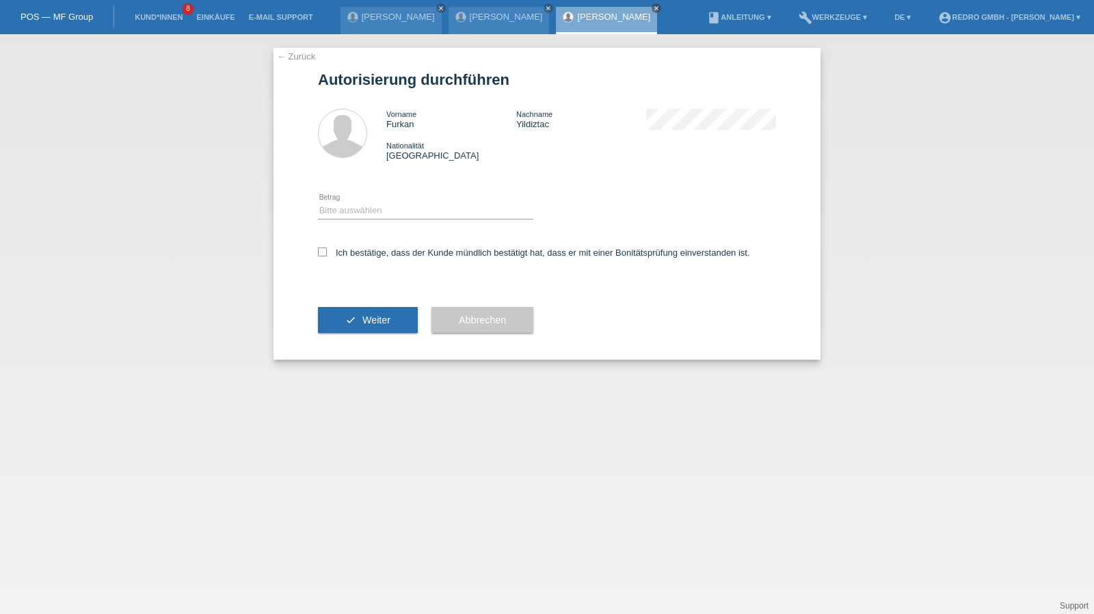
click at [368, 202] on div "Bitte auswählen CHF 1.00 - CHF 499.00 CHF 500.00 - CHF 1'999.00 CHF 2'000.00 - …" at bounding box center [425, 211] width 215 height 46
click at [358, 210] on select "Bitte auswählen CHF 1.00 - CHF 499.00 CHF 500.00 - CHF 1'999.00 CHF 2'000.00 - …" at bounding box center [425, 210] width 215 height 16
select select "1"
click at [318, 202] on select "Bitte auswählen CHF 1.00 - CHF 499.00 CHF 500.00 - CHF 1'999.00 CHF 2'000.00 - …" at bounding box center [425, 210] width 215 height 16
click at [362, 247] on div "Ich bestätige, dass der Kunde mündlich bestätigt hat, dass er mit einer Bonität…" at bounding box center [547, 257] width 458 height 46
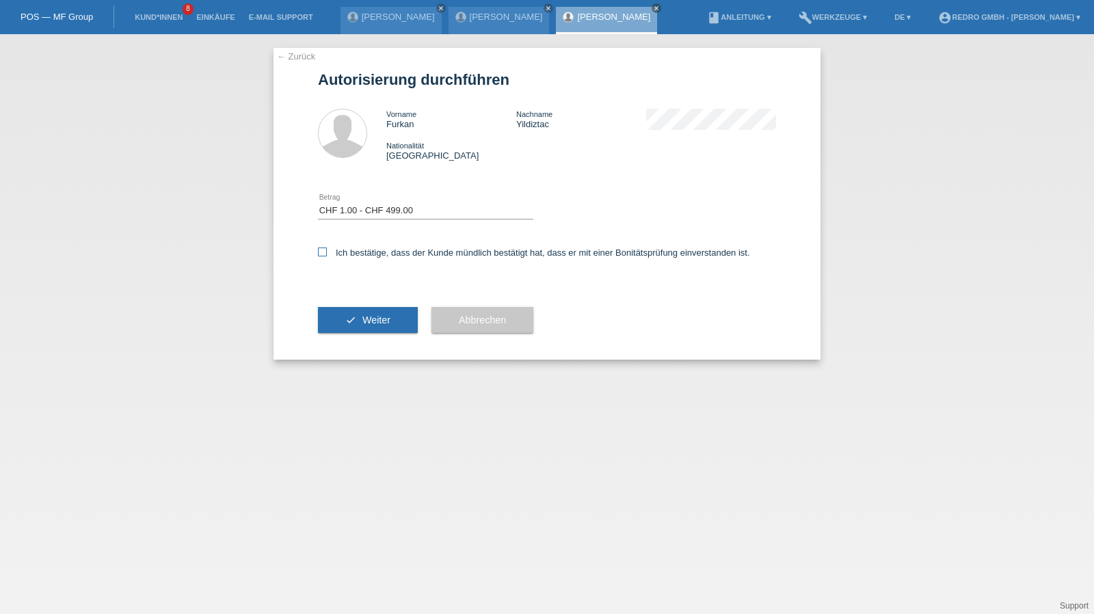
click at [354, 252] on label "Ich bestätige, dass der Kunde mündlich bestätigt hat, dass er mit einer Bonität…" at bounding box center [534, 252] width 432 height 10
click at [327, 252] on input "Ich bestätige, dass der Kunde mündlich bestätigt hat, dass er mit einer Bonität…" at bounding box center [322, 251] width 9 height 9
checkbox input "true"
click at [336, 335] on div "check Weiter" at bounding box center [368, 319] width 100 height 79
click at [345, 321] on icon "check" at bounding box center [350, 319] width 11 height 11
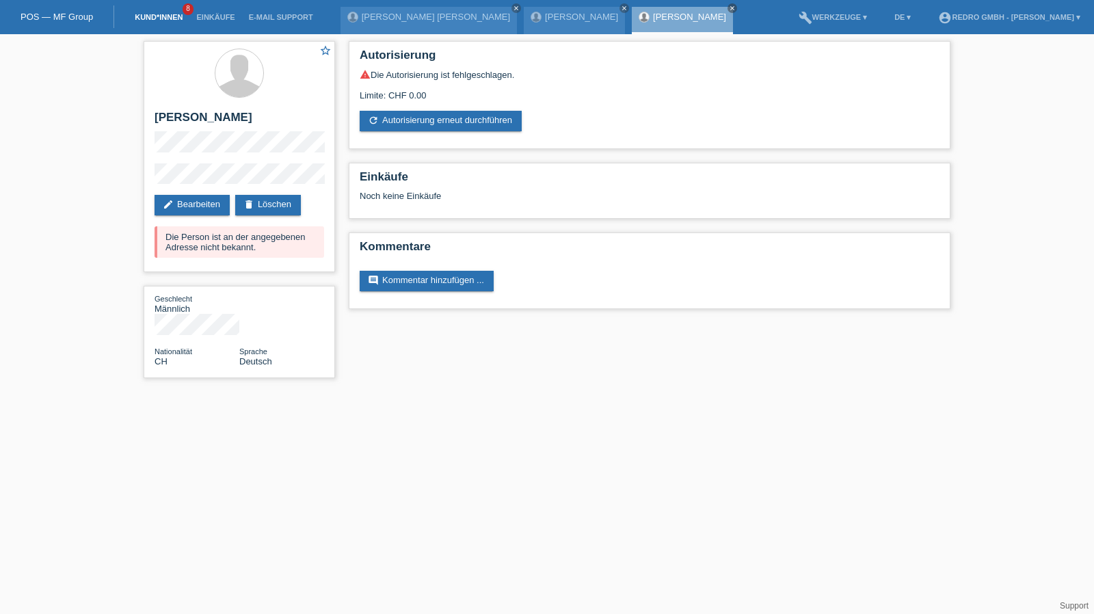
click at [182, 14] on link "Kund*innen" at bounding box center [159, 17] width 62 height 8
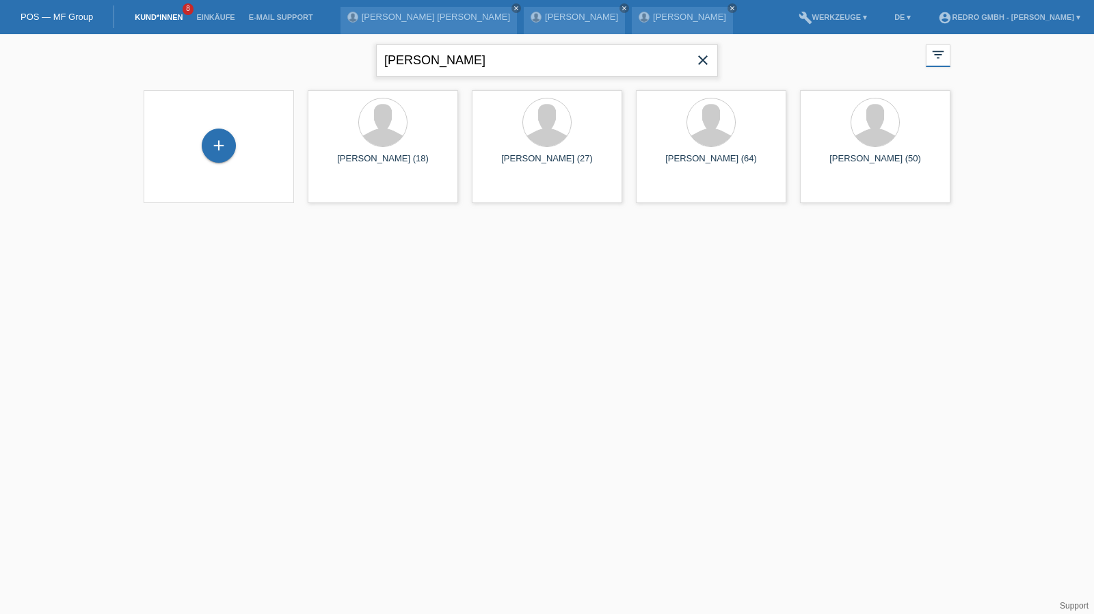
click at [413, 56] on input "[PERSON_NAME]" at bounding box center [547, 60] width 342 height 32
type input "[PERSON_NAME]"
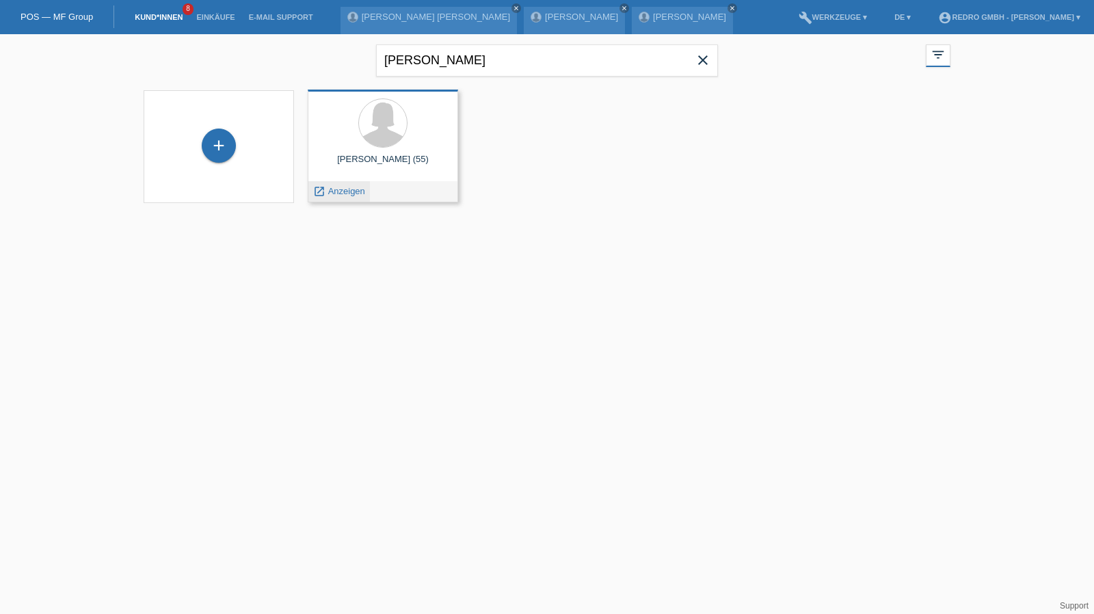
click at [334, 188] on span "Anzeigen" at bounding box center [346, 191] width 37 height 10
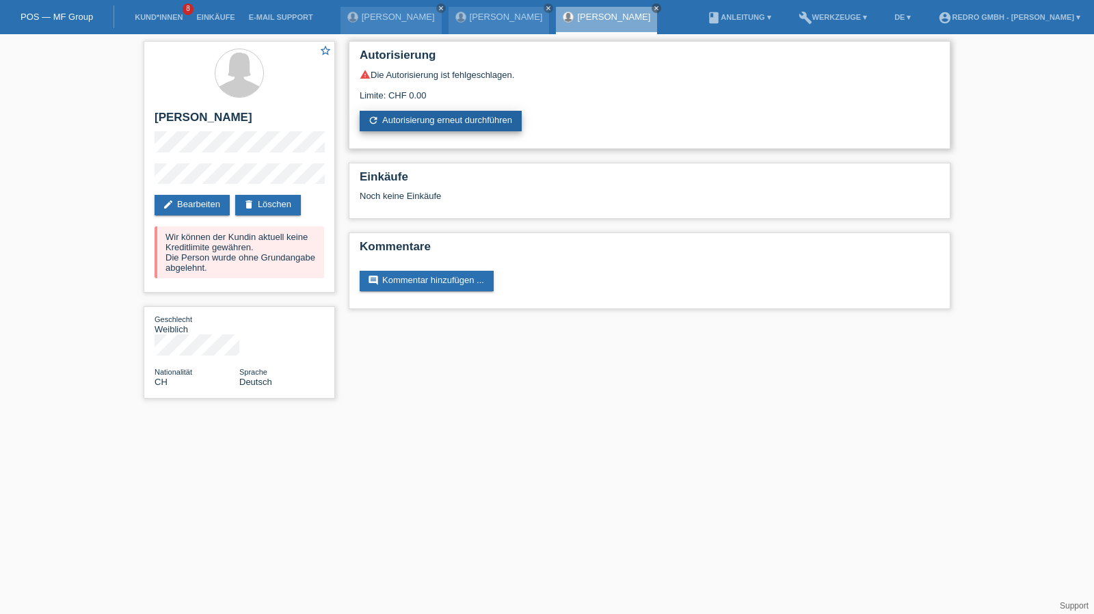
click at [447, 124] on link "refresh Autorisierung erneut durchführen" at bounding box center [441, 121] width 162 height 21
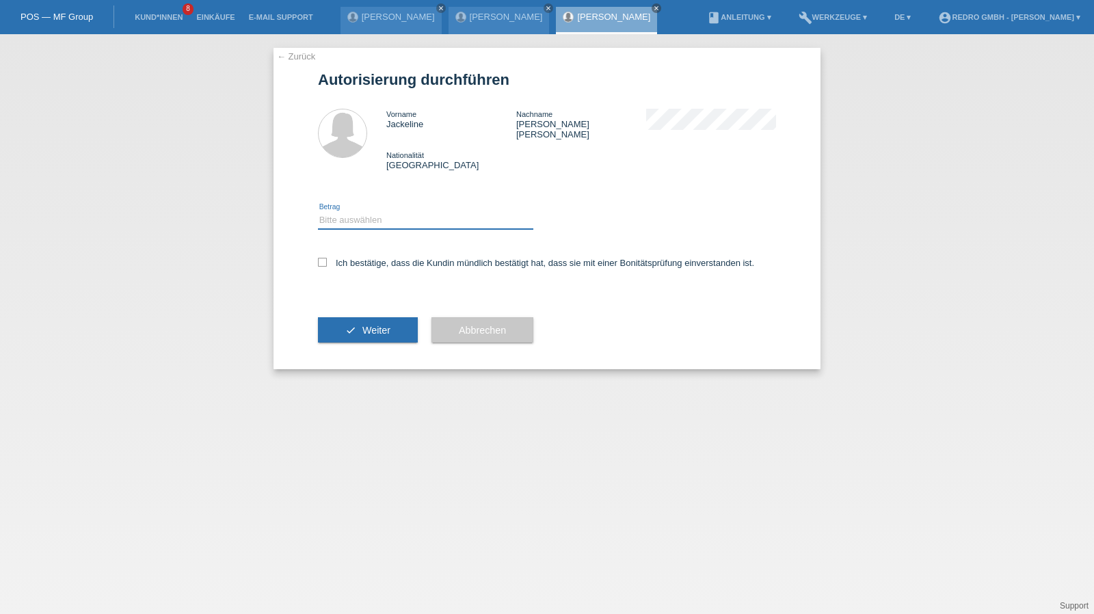
click at [389, 214] on select "Bitte auswählen CHF 1.00 - CHF 499.00 CHF 500.00 - CHF 1'999.00 CHF 2'000.00 - …" at bounding box center [425, 220] width 215 height 16
select select "1"
click at [318, 212] on select "Bitte auswählen CHF 1.00 - CHF 499.00 CHF 500.00 - CHF 1'999.00 CHF 2'000.00 - …" at bounding box center [425, 220] width 215 height 16
click at [374, 258] on label "Ich bestätige, dass die Kundin mündlich bestätigt hat, dass sie mit einer Bonit…" at bounding box center [536, 263] width 436 height 10
click at [327, 258] on input "Ich bestätige, dass die Kundin mündlich bestätigt hat, dass sie mit einer Bonit…" at bounding box center [322, 262] width 9 height 9
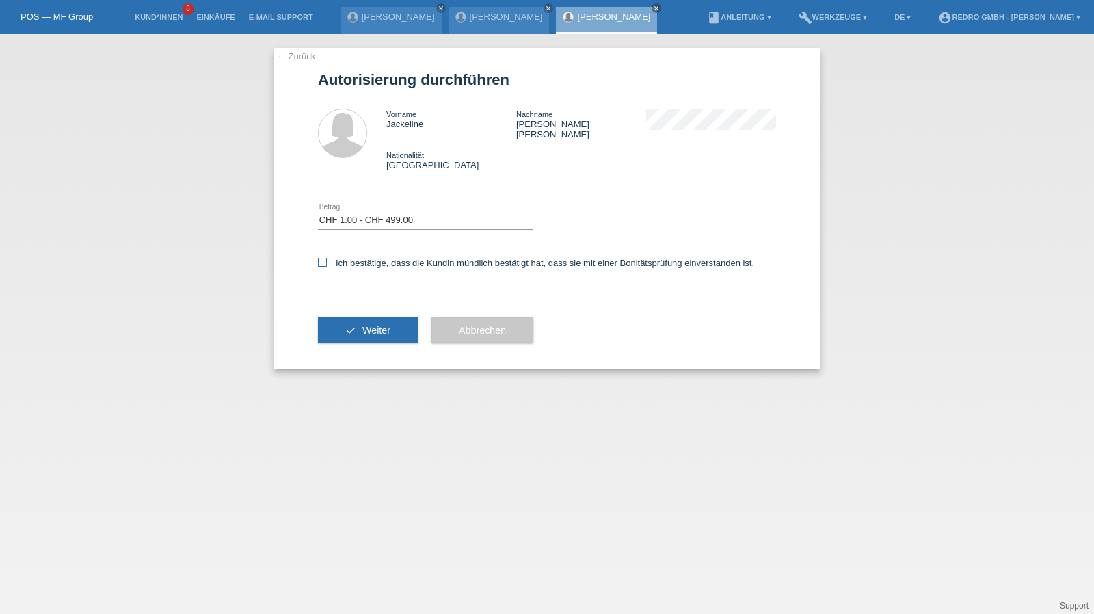
checkbox input "true"
click at [365, 317] on button "check Weiter" at bounding box center [368, 330] width 100 height 26
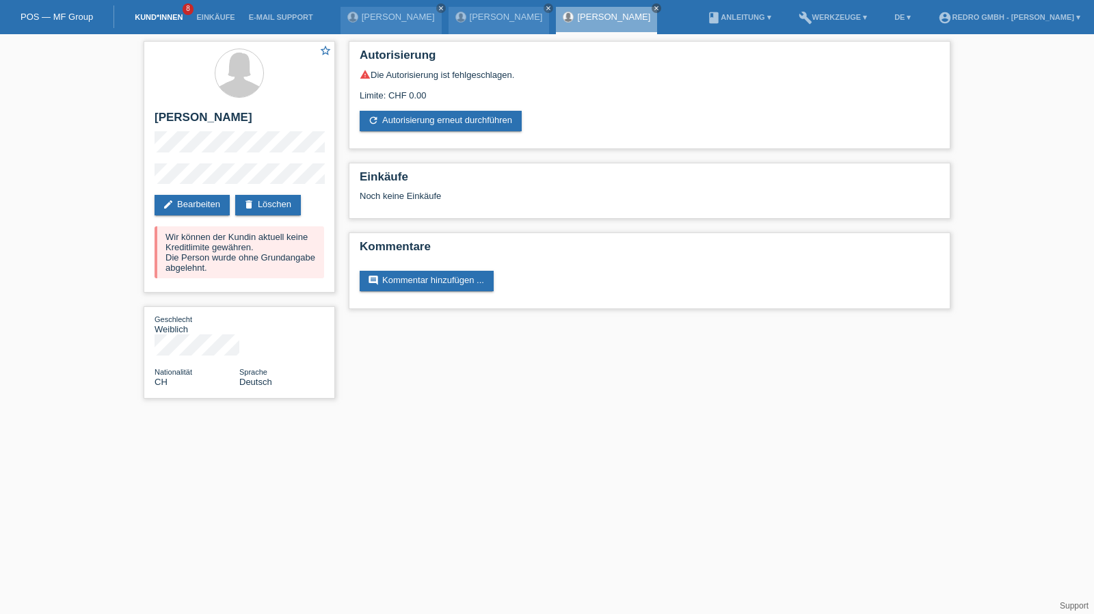
click at [153, 14] on link "Kund*innen" at bounding box center [159, 17] width 62 height 8
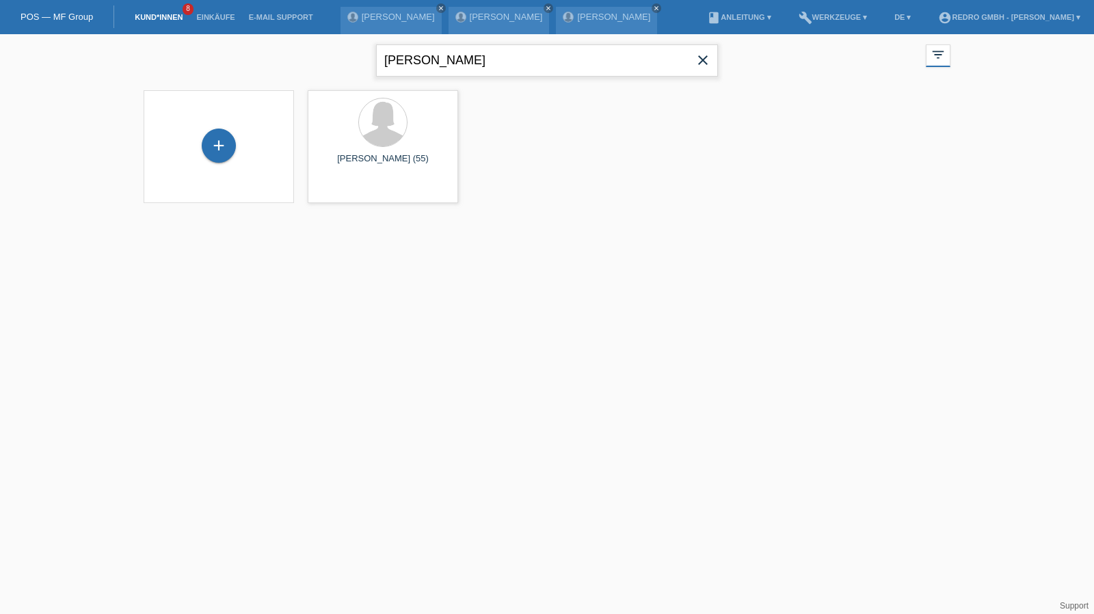
click at [470, 49] on input "[PERSON_NAME]" at bounding box center [547, 60] width 342 height 32
click at [470, 49] on input "jackeline" at bounding box center [547, 60] width 342 height 32
paste input "Morganella"
type input "Morganella"
click at [332, 193] on span "Anzeigen" at bounding box center [346, 191] width 37 height 10
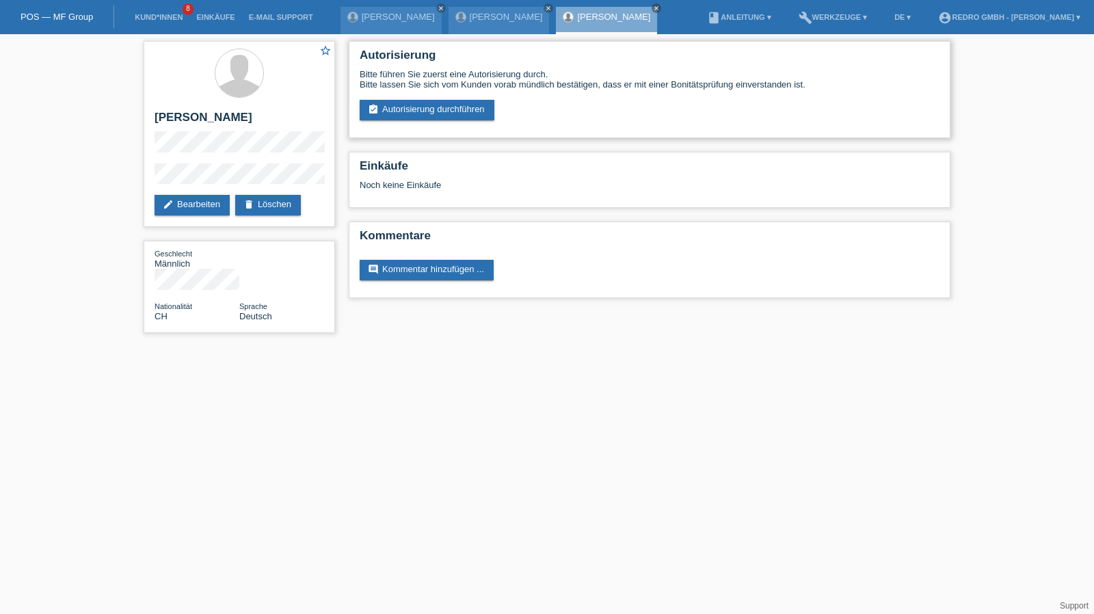
click at [399, 126] on div "Autorisierung Bitte führen Sie zuerst eine Autorisierung durch. Bitte lassen Si…" at bounding box center [650, 89] width 602 height 97
click at [410, 103] on link "assignment_turned_in Autorisierung durchführen" at bounding box center [427, 110] width 135 height 21
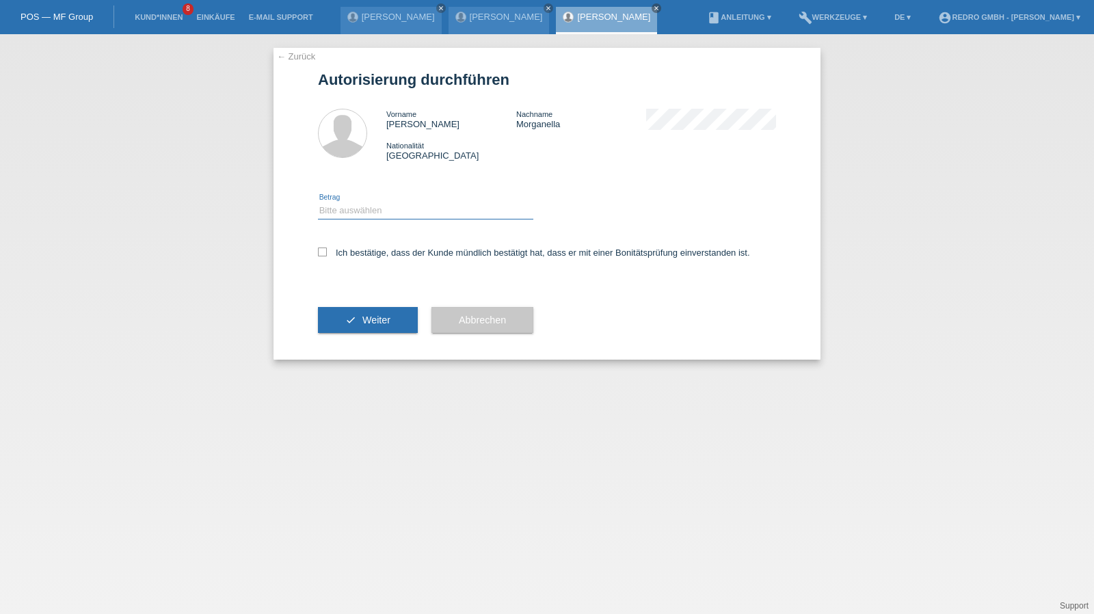
click at [357, 215] on select "Bitte auswählen CHF 1.00 - CHF 499.00 CHF 500.00 - CHF 1'999.00 CHF 2'000.00 - …" at bounding box center [425, 210] width 215 height 16
select select "1"
click at [318, 202] on select "Bitte auswählen CHF 1.00 - CHF 499.00 CHF 500.00 - CHF 1'999.00 CHF 2'000.00 - …" at bounding box center [425, 210] width 215 height 16
click at [347, 255] on label "Ich bestätige, dass der Kunde mündlich bestätigt hat, dass er mit einer Bonität…" at bounding box center [534, 252] width 432 height 10
click at [327, 255] on input "Ich bestätige, dass der Kunde mündlich bestätigt hat, dass er mit einer Bonität…" at bounding box center [322, 251] width 9 height 9
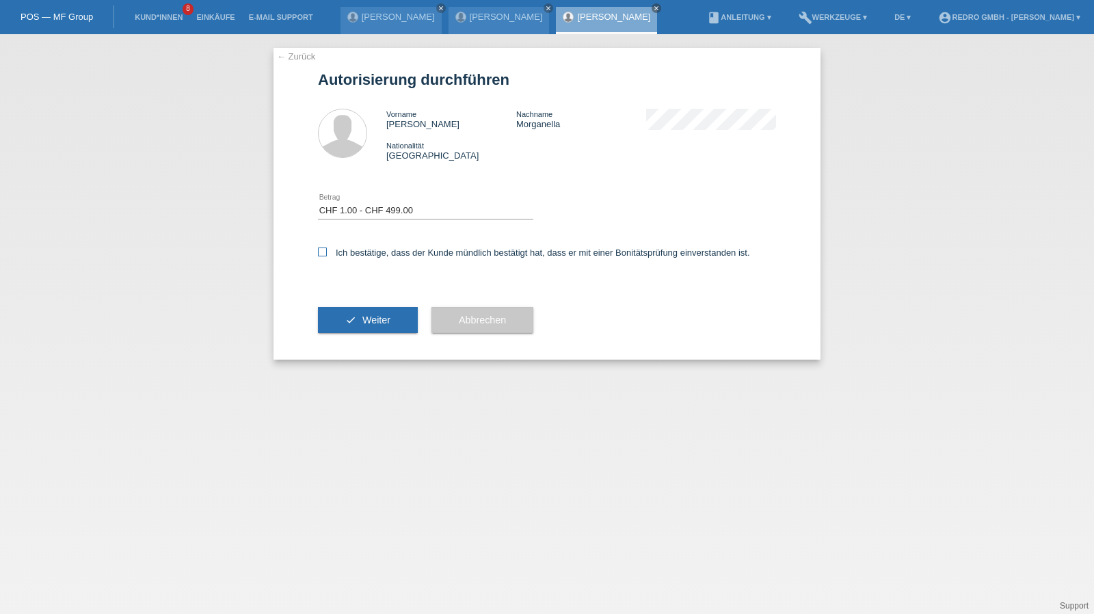
checkbox input "true"
click at [342, 307] on div "check Weiter" at bounding box center [368, 319] width 100 height 79
click at [337, 315] on button "check Weiter" at bounding box center [368, 320] width 100 height 26
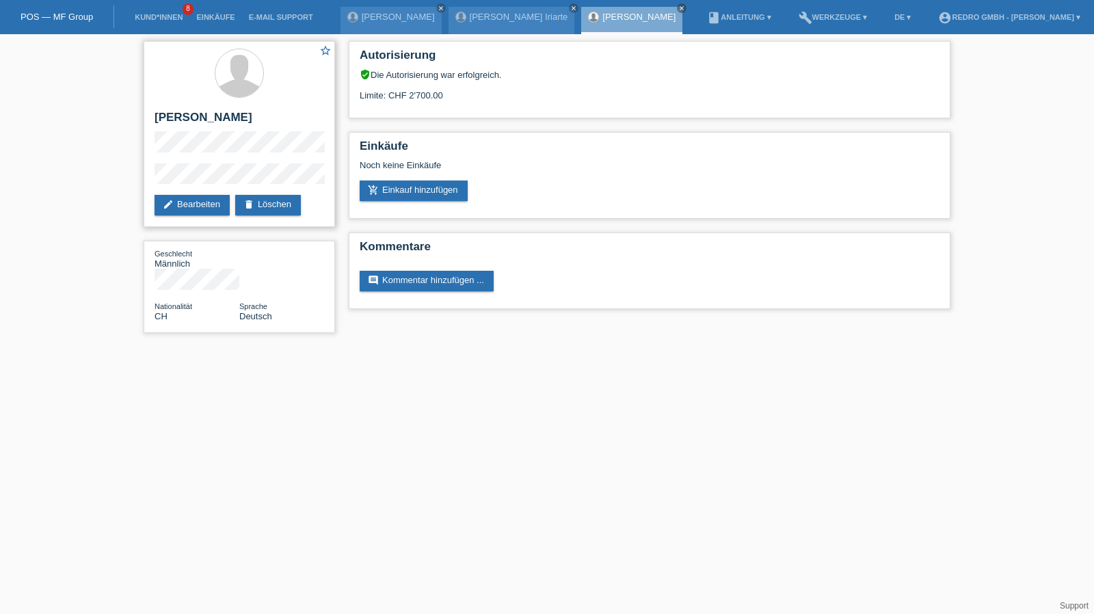
click at [196, 116] on h2 "[PERSON_NAME]" at bounding box center [239, 121] width 170 height 21
copy div "[PERSON_NAME]"
click at [135, 176] on div "star_border Roberto Morganella edit Bearbeiten delete Löschen Geschlecht Männli…" at bounding box center [547, 190] width 1094 height 312
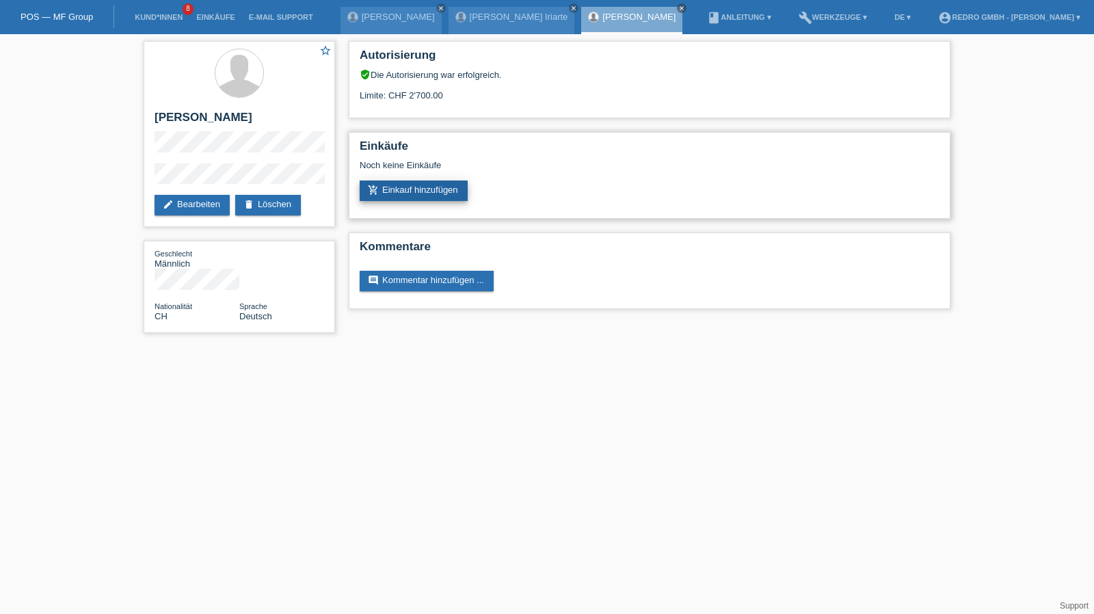
click at [425, 187] on link "add_shopping_cart Einkauf hinzufügen" at bounding box center [414, 190] width 108 height 21
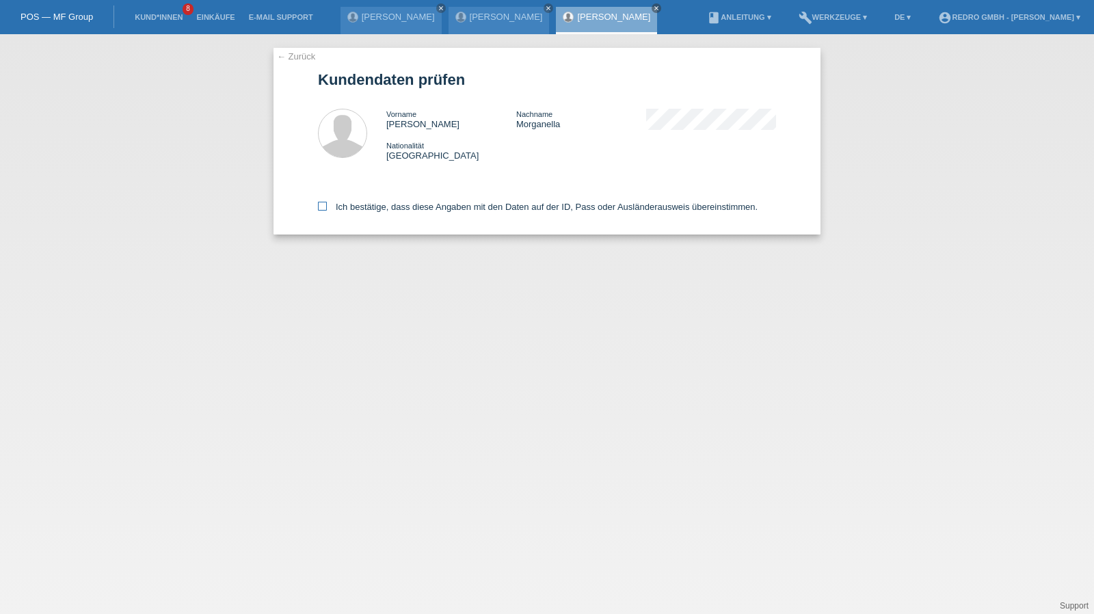
click at [346, 206] on label "Ich bestätige, dass diese Angaben mit den Daten auf der ID, Pass oder Ausländer…" at bounding box center [538, 207] width 440 height 10
click at [327, 206] on input "Ich bestätige, dass diese Angaben mit den Daten auf der ID, Pass oder Ausländer…" at bounding box center [322, 206] width 9 height 9
checkbox input "true"
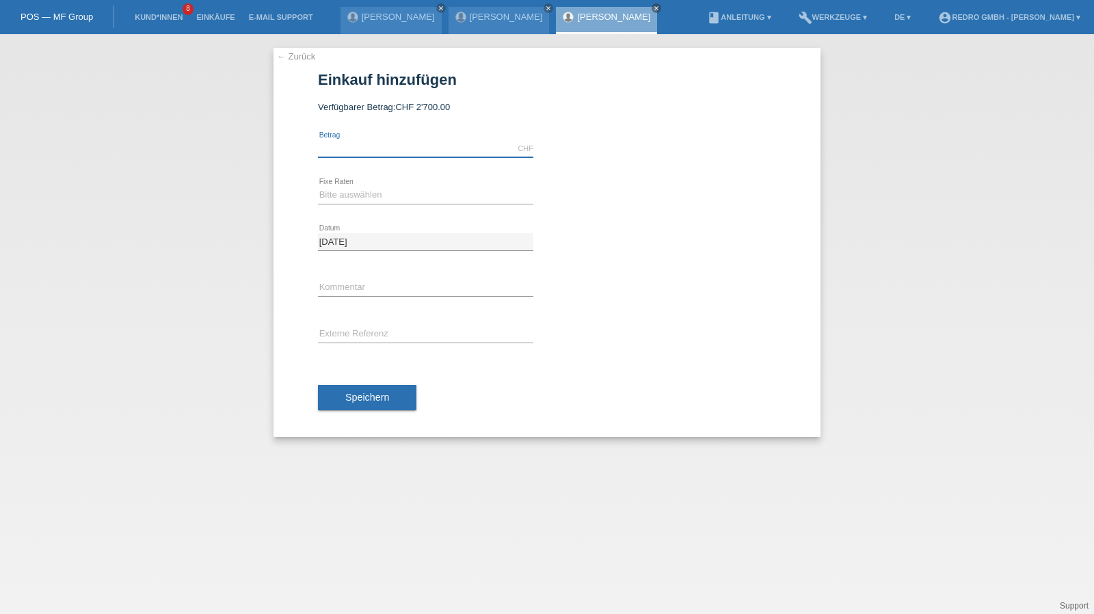
click at [422, 152] on input "text" at bounding box center [425, 148] width 215 height 17
type input "2049.00"
click at [351, 191] on select "Bitte auswählen 6 Raten 12 Raten 24 Raten 36 Raten" at bounding box center [425, 195] width 215 height 16
click at [420, 188] on select "Bitte auswählen 6 Raten 12 Raten 24 Raten 36 Raten" at bounding box center [425, 195] width 215 height 16
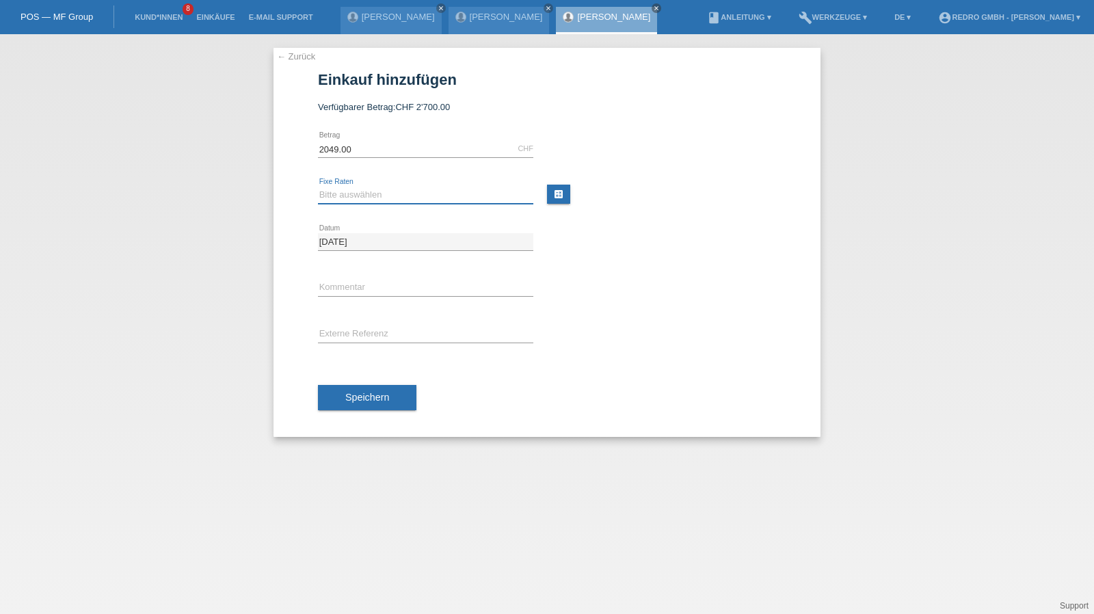
select select "584"
click at [318, 187] on select "Bitte auswählen 6 Raten 12 Raten 24 Raten 36 Raten" at bounding box center [425, 195] width 215 height 16
click at [345, 286] on input "text" at bounding box center [425, 288] width 215 height 17
type input "115034"
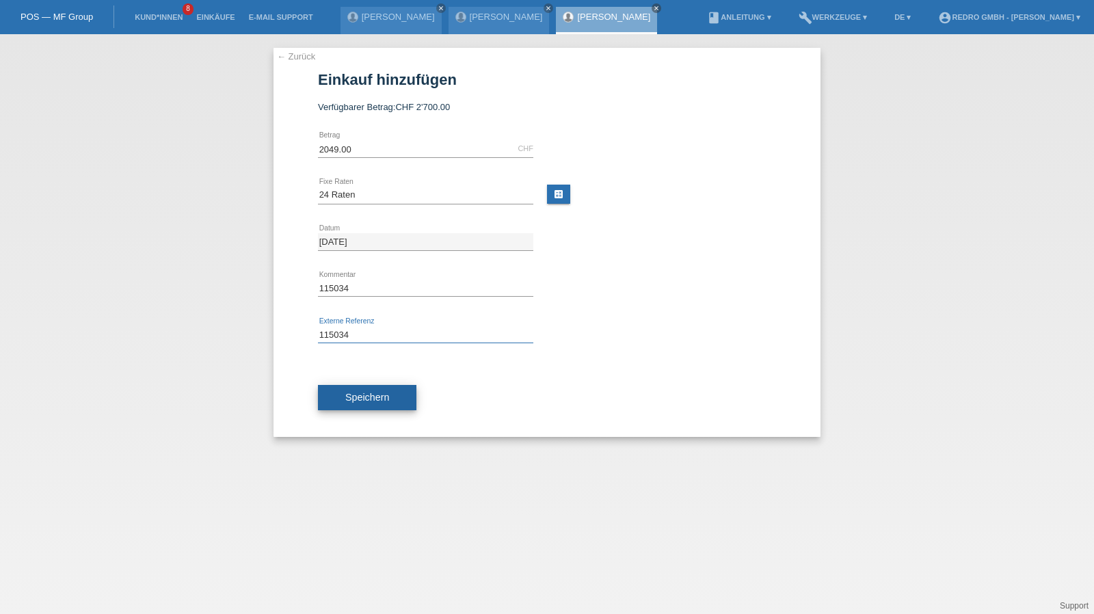
type input "115034"
click at [381, 387] on button "Speichern" at bounding box center [367, 398] width 98 height 26
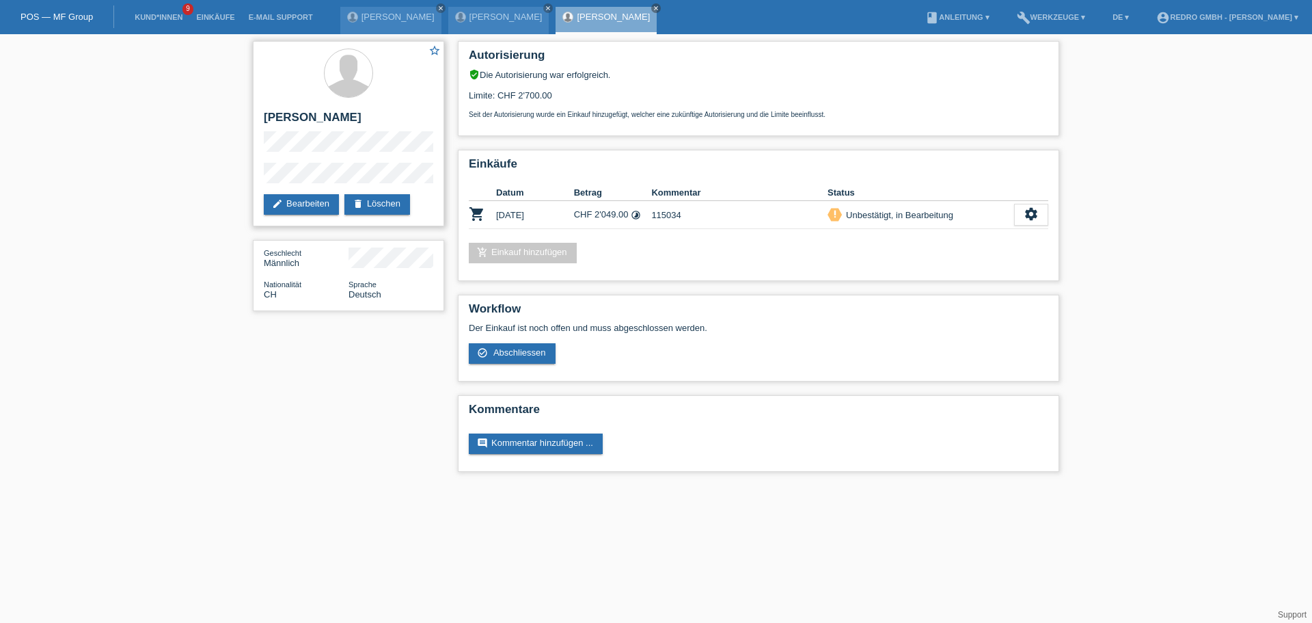
click at [254, 179] on div "star_border [PERSON_NAME] edit Bearbeiten delete Löschen" at bounding box center [348, 133] width 191 height 185
click at [344, 123] on h2 "[PERSON_NAME]" at bounding box center [349, 121] width 170 height 21
copy div "[PERSON_NAME]"
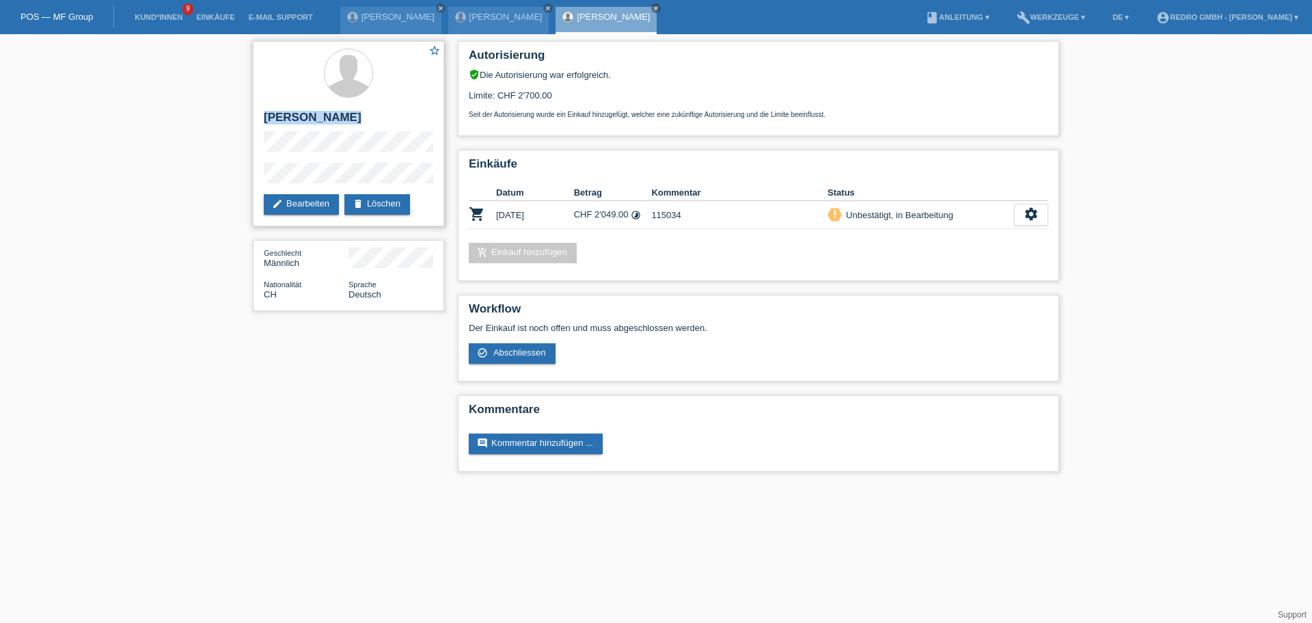
click at [314, 124] on h2 "[PERSON_NAME]" at bounding box center [349, 121] width 170 height 21
